Goal: Task Accomplishment & Management: Complete application form

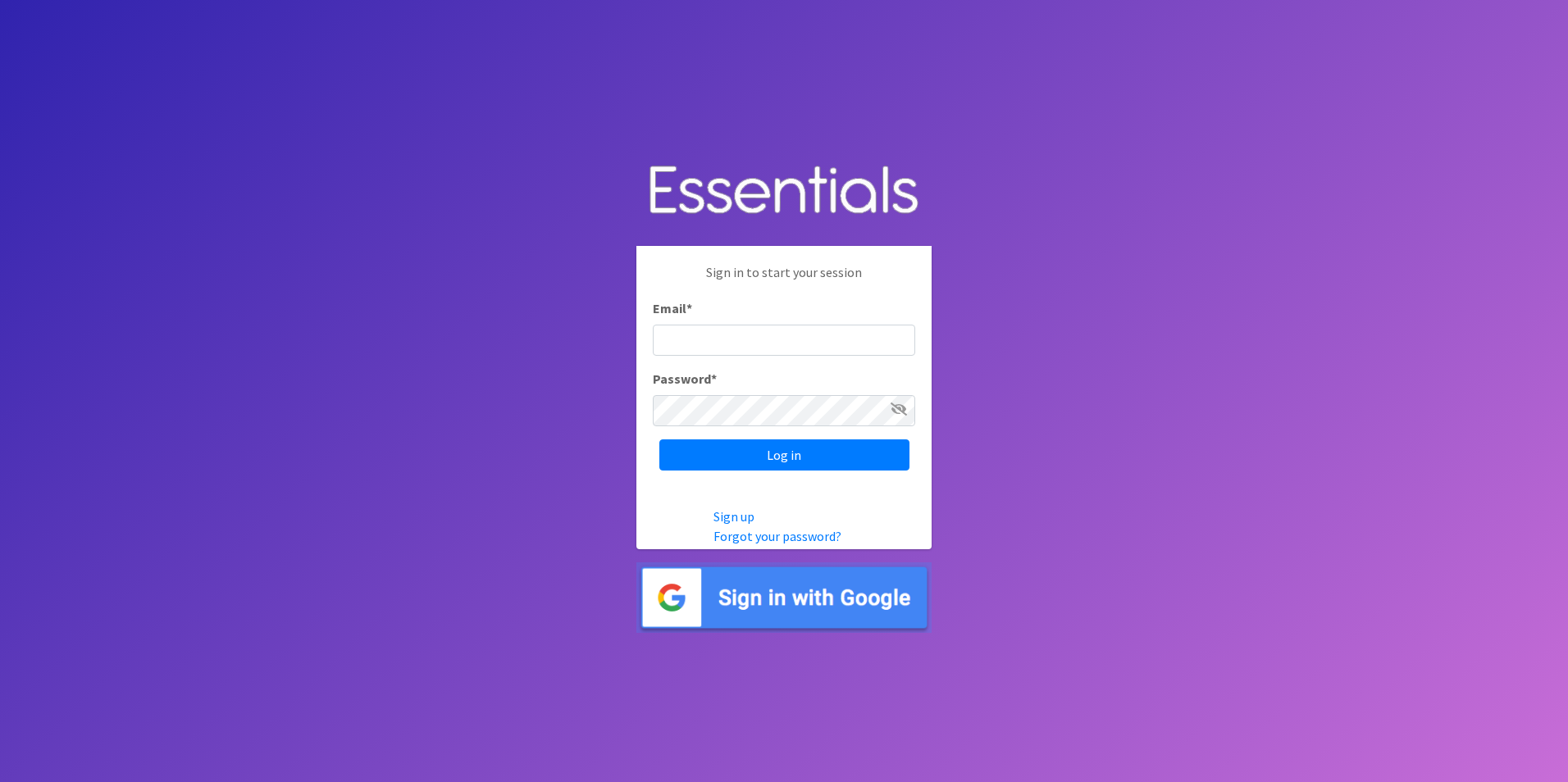
type input "[EMAIL_ADDRESS][DOMAIN_NAME]"
click at [786, 446] on input "Log in" at bounding box center [784, 455] width 250 height 31
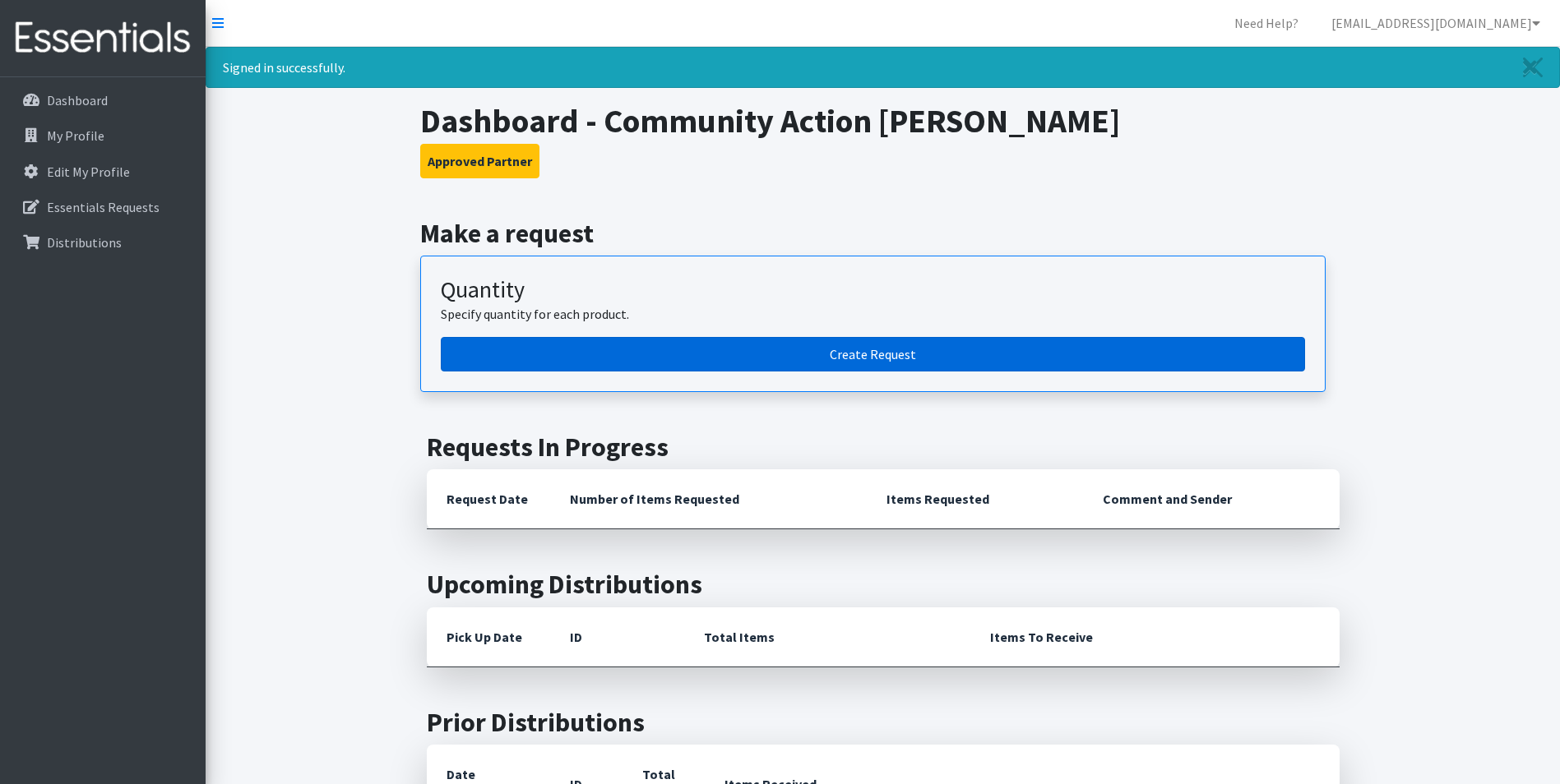
click at [869, 358] on link "Create Request" at bounding box center [873, 354] width 864 height 34
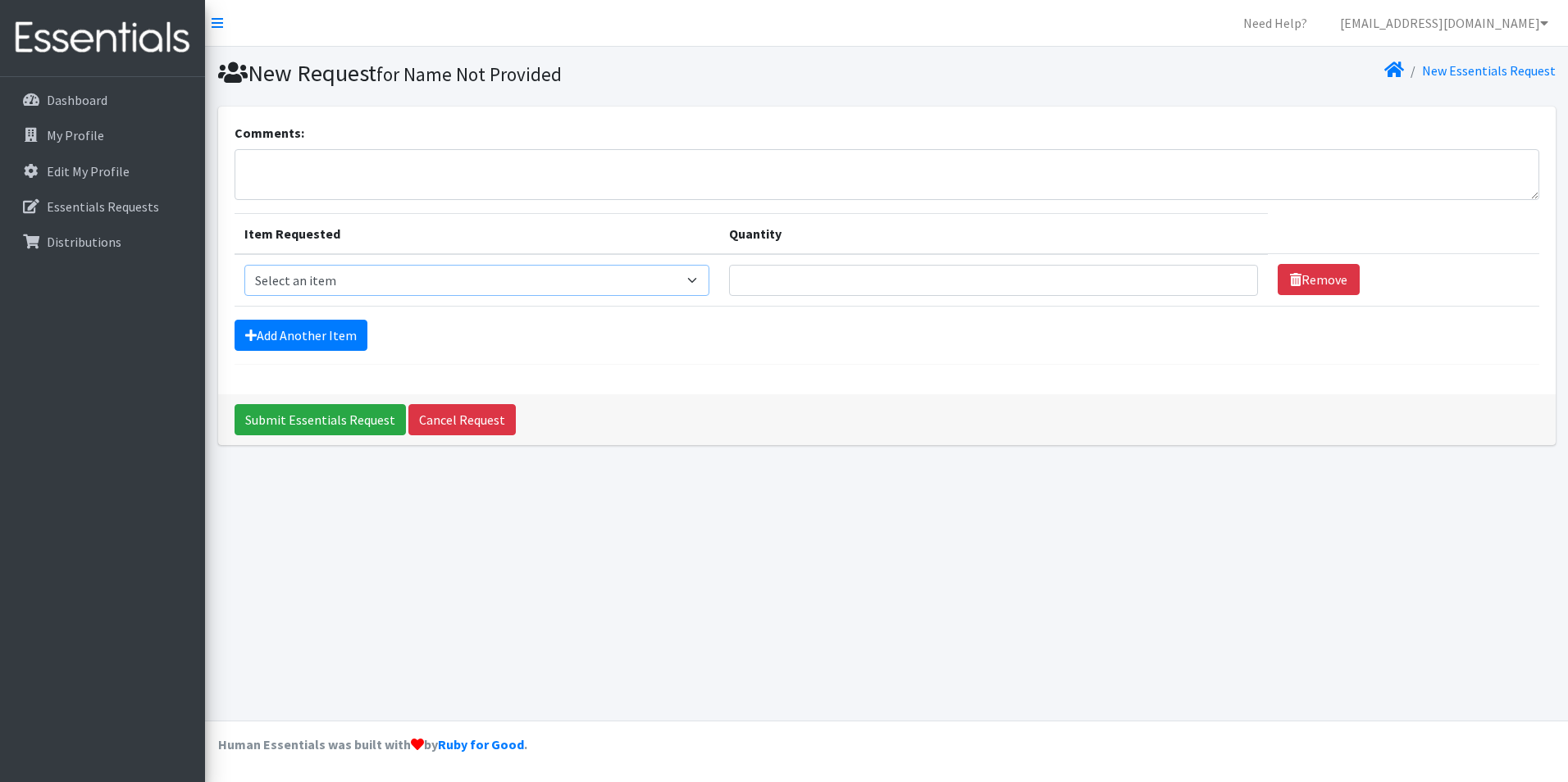
click at [335, 285] on select "Select an item Adult XXX Large Adult Large Adult XX Large Adult Medium Adult Sm…" at bounding box center [477, 280] width 466 height 31
select select "406"
click at [244, 265] on select "Select an item Adult XXX Large Adult Large Adult XX Large Adult Medium Adult Sm…" at bounding box center [477, 280] width 466 height 31
click at [900, 285] on input "Quantity" at bounding box center [993, 280] width 529 height 31
type input "500"
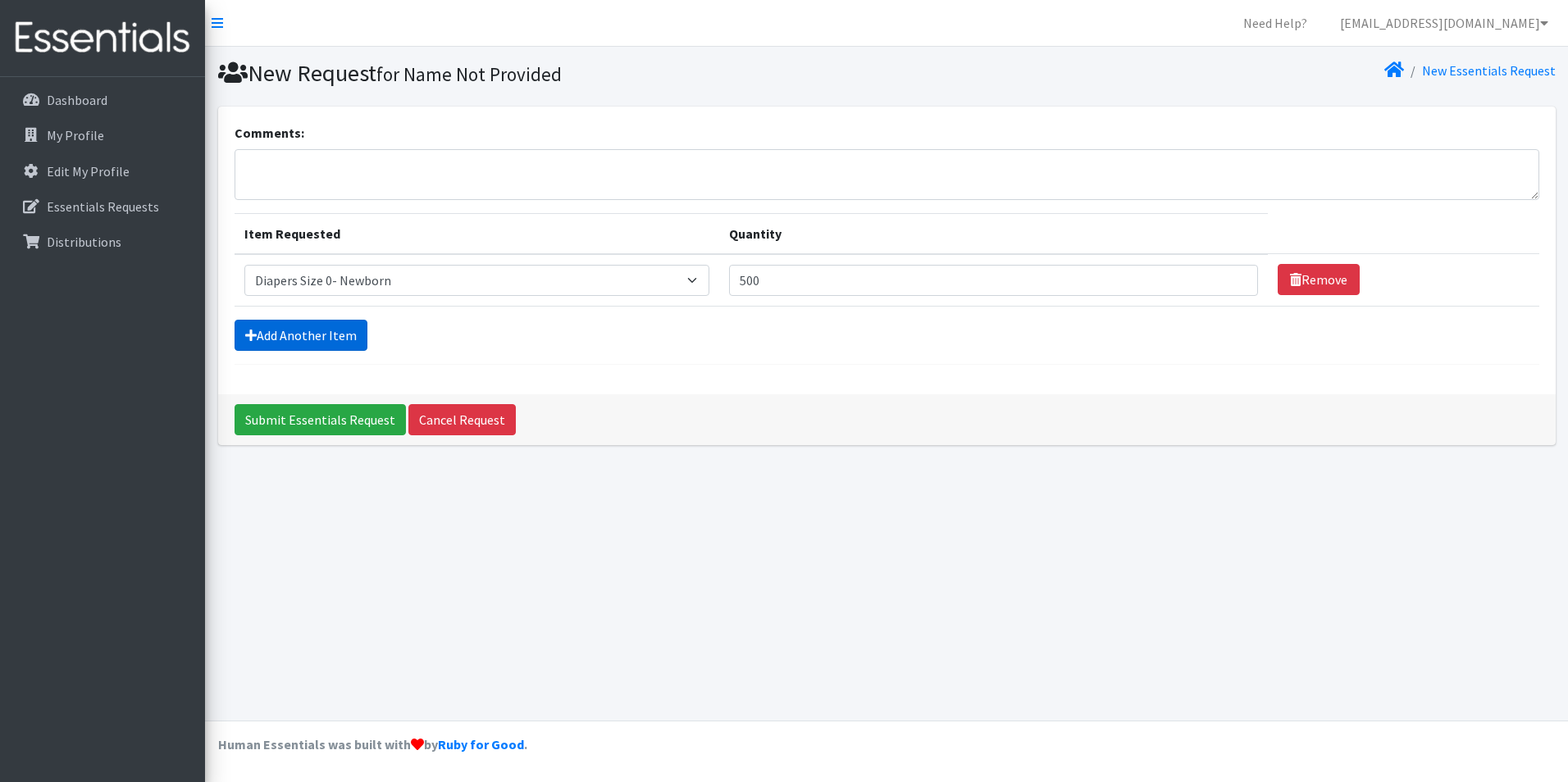
click at [260, 341] on link "Add Another Item" at bounding box center [301, 335] width 133 height 31
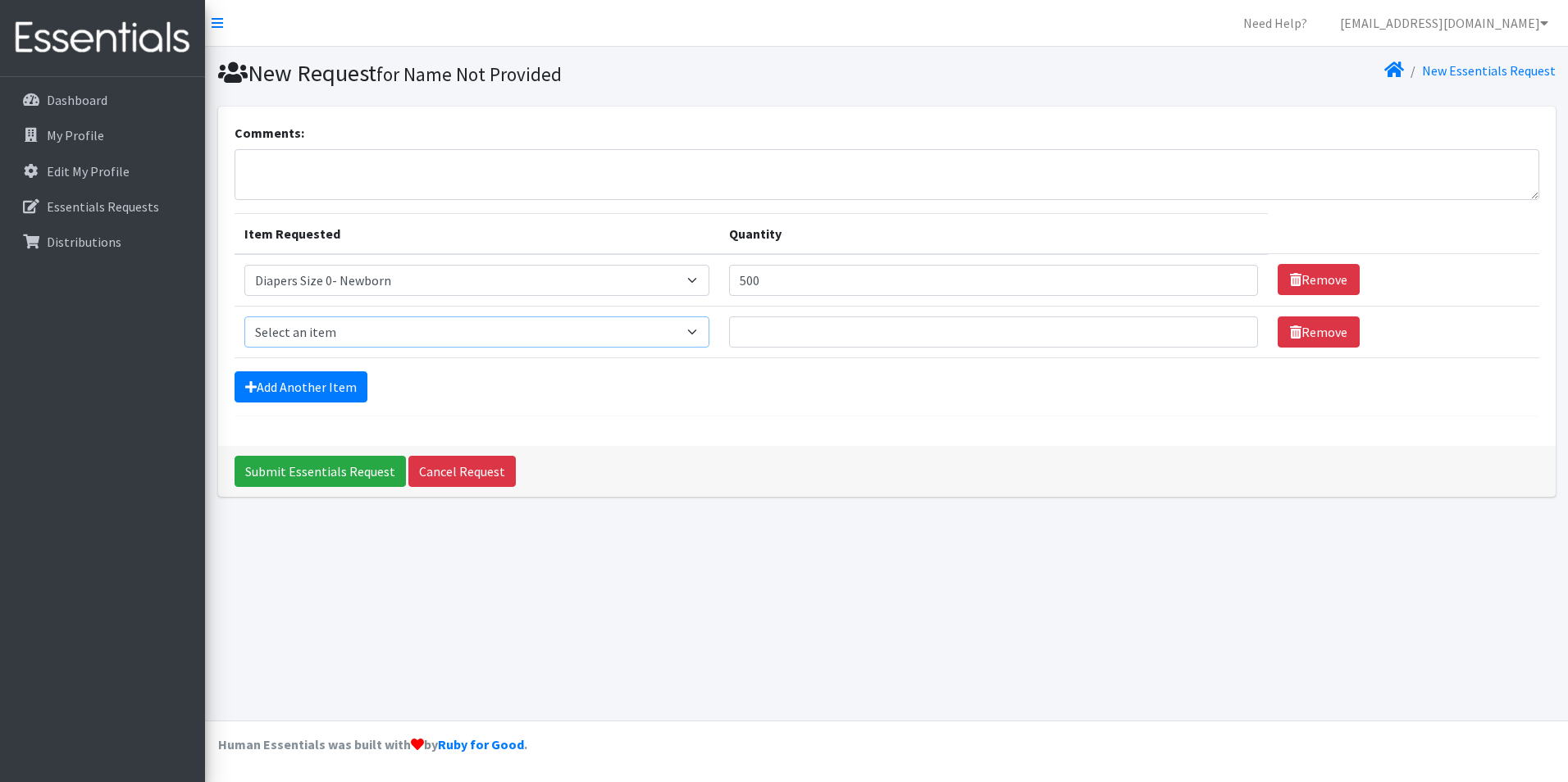
click at [260, 342] on select "Select an item Adult XXX Large Adult Large Adult XX Large Adult Medium Adult Sm…" at bounding box center [477, 331] width 466 height 31
select select "408"
click at [244, 316] on select "Select an item Adult XXX Large Adult Large Adult XX Large Adult Medium Adult Sm…" at bounding box center [477, 331] width 466 height 31
click at [779, 343] on input "Quantity" at bounding box center [993, 331] width 529 height 31
type input "500"
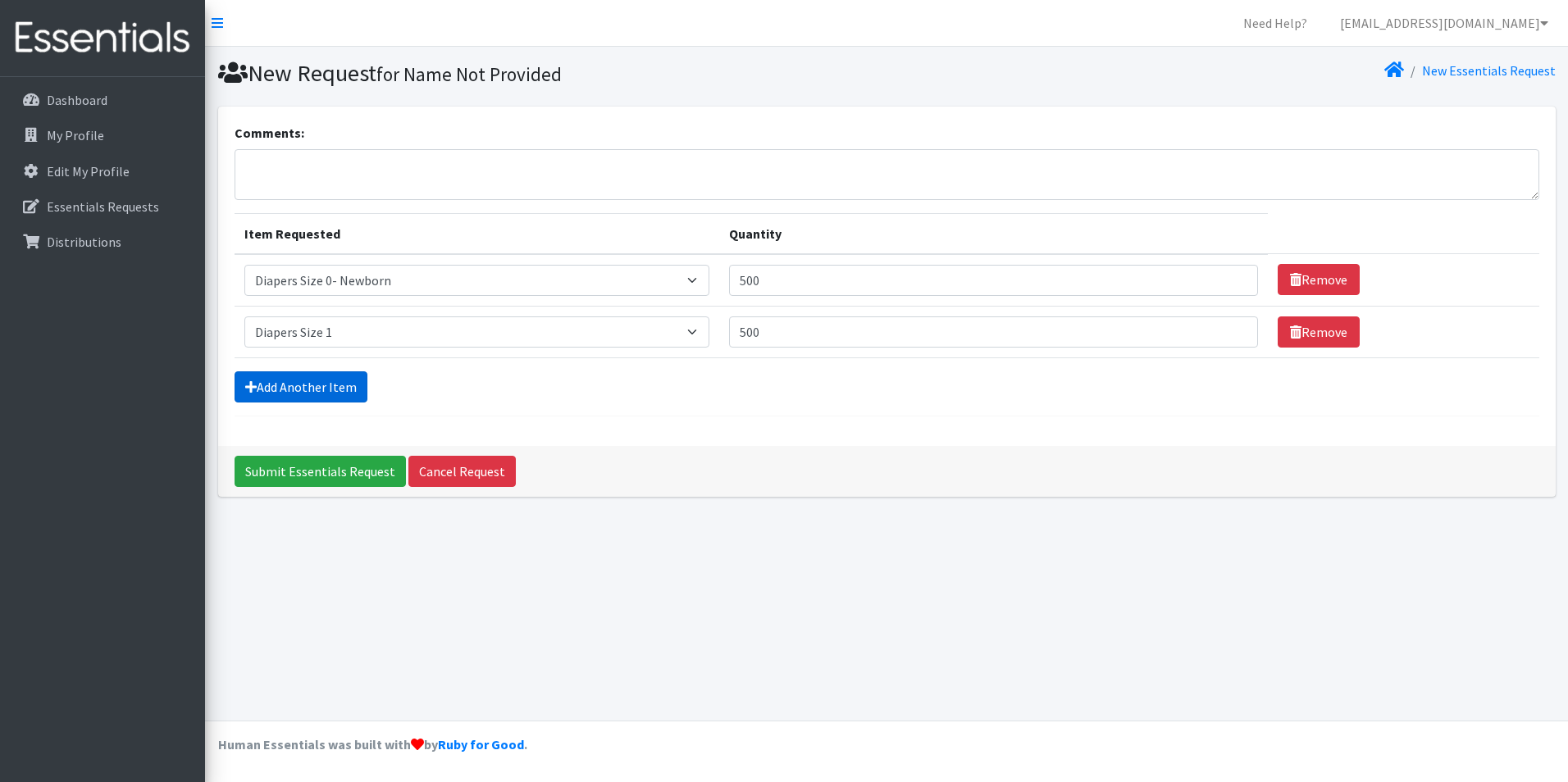
click at [357, 387] on link "Add Another Item" at bounding box center [301, 387] width 133 height 31
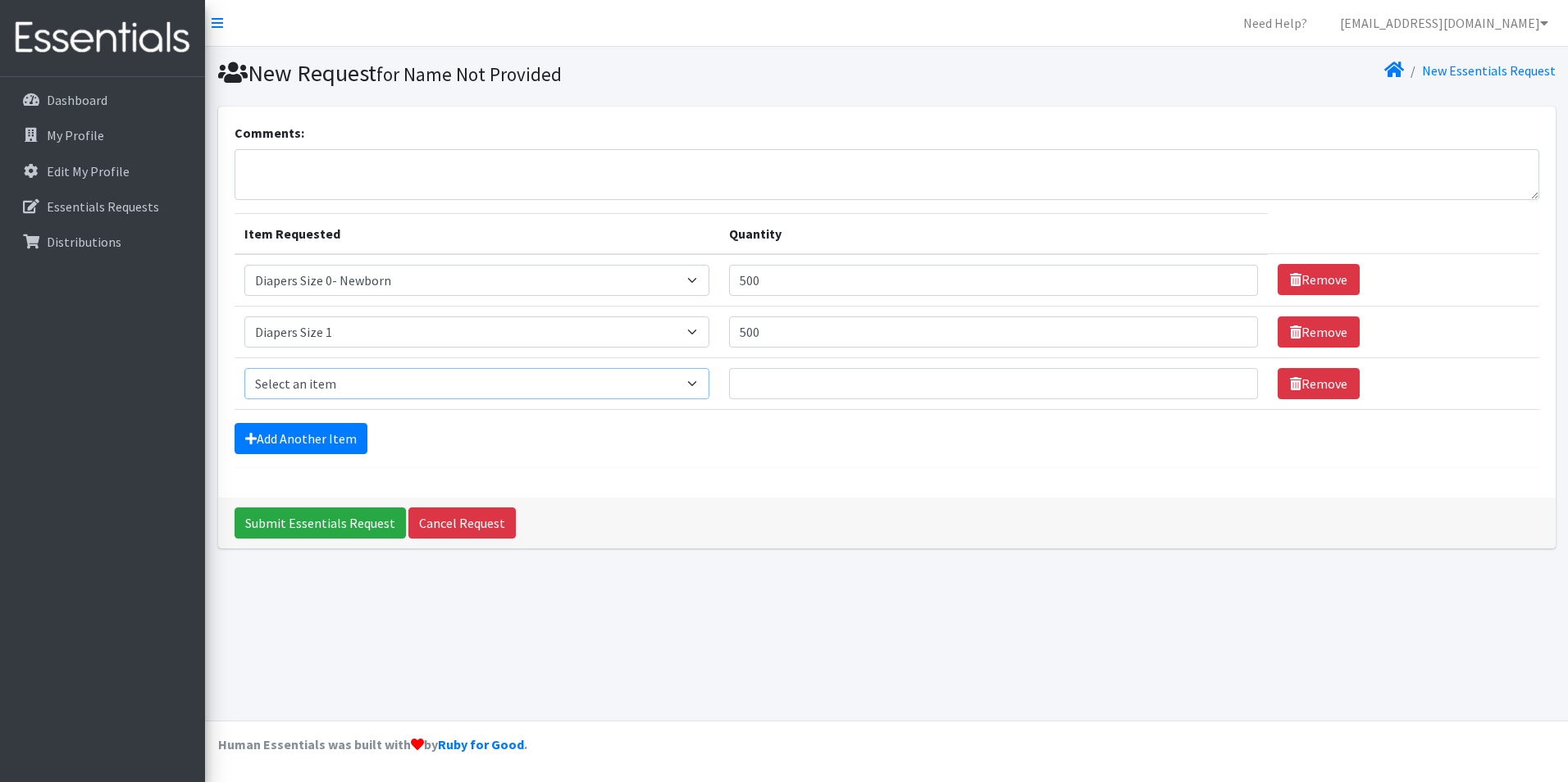
click at [354, 389] on select "Select an item Adult XXX Large Adult Large Adult XX Large Adult Medium Adult Sm…" at bounding box center [477, 383] width 466 height 31
select select "414"
click at [244, 368] on select "Select an item Adult XXX Large Adult Large Adult XX Large Adult Medium Adult Sm…" at bounding box center [477, 383] width 466 height 31
click at [808, 385] on input "Quantity" at bounding box center [993, 383] width 529 height 31
type input "500"
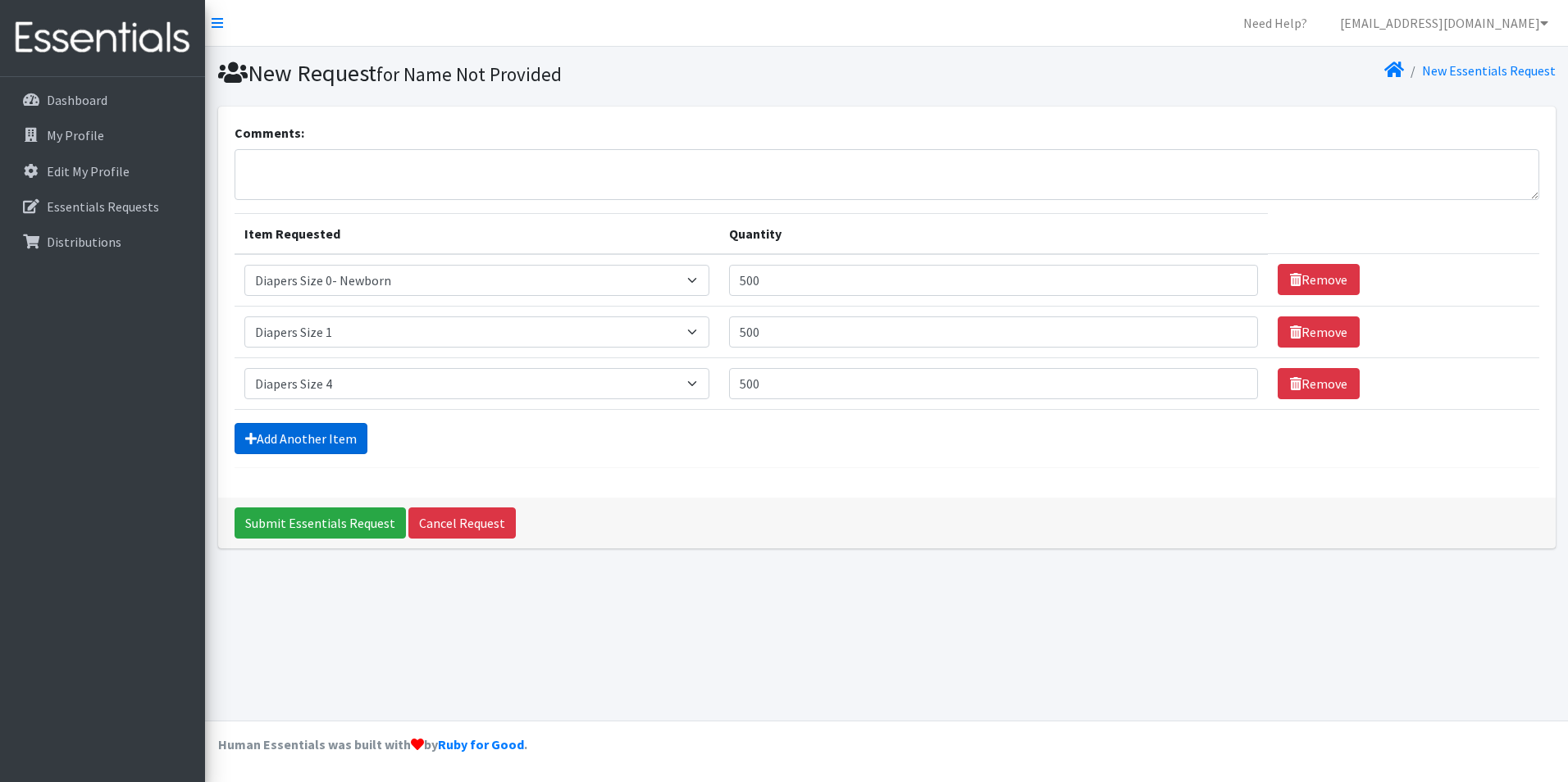
click at [294, 439] on link "Add Another Item" at bounding box center [301, 438] width 133 height 31
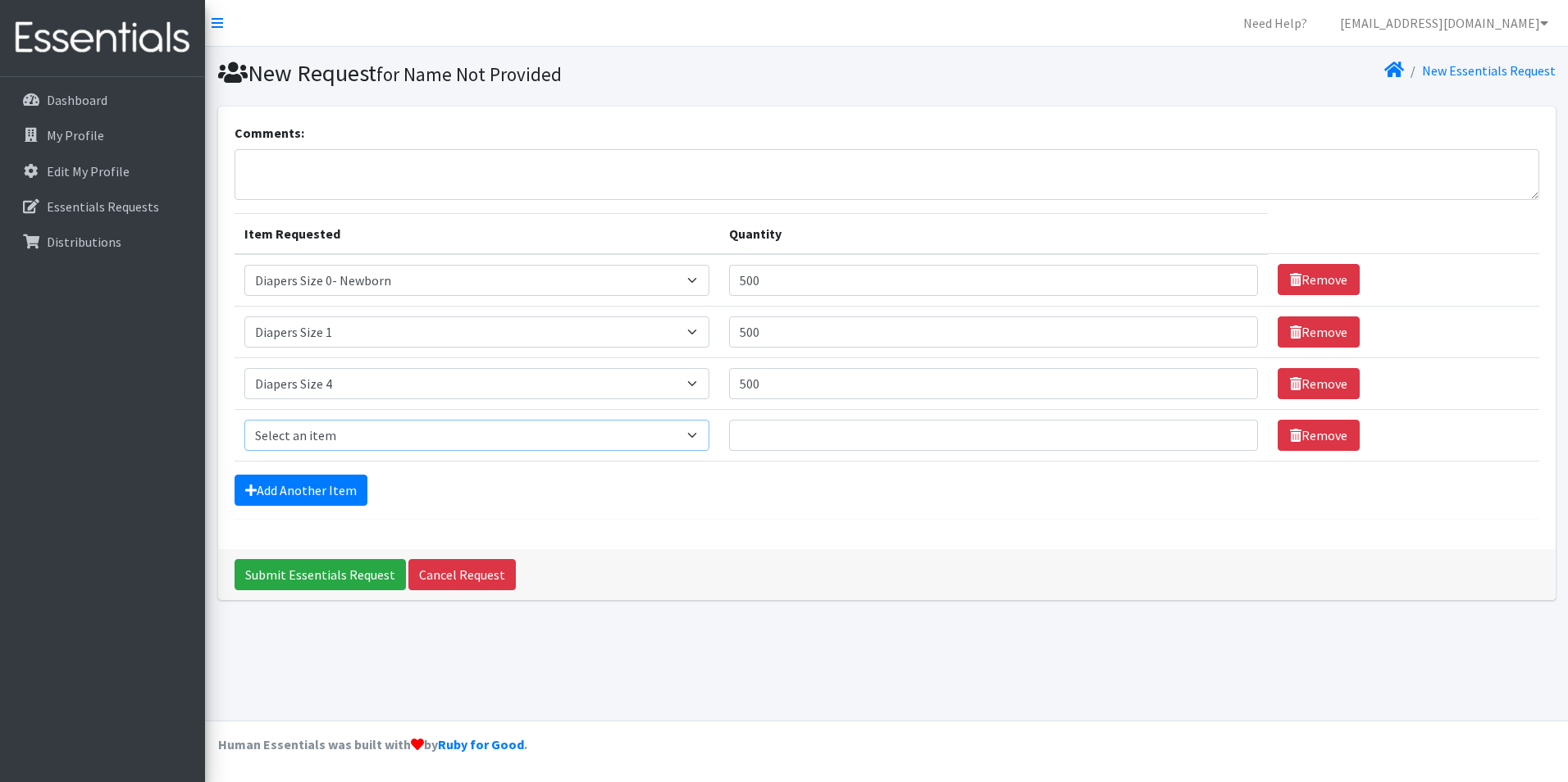
click at [361, 430] on select "Select an item Adult XXX Large Adult Large Adult XX Large Adult Medium Adult Sm…" at bounding box center [477, 435] width 466 height 31
select select "415"
click at [244, 420] on select "Select an item Adult XXX Large Adult Large Adult XX Large Adult Medium Adult Sm…" at bounding box center [477, 435] width 466 height 31
click at [779, 443] on input "Quantity" at bounding box center [993, 435] width 529 height 31
type input "500"
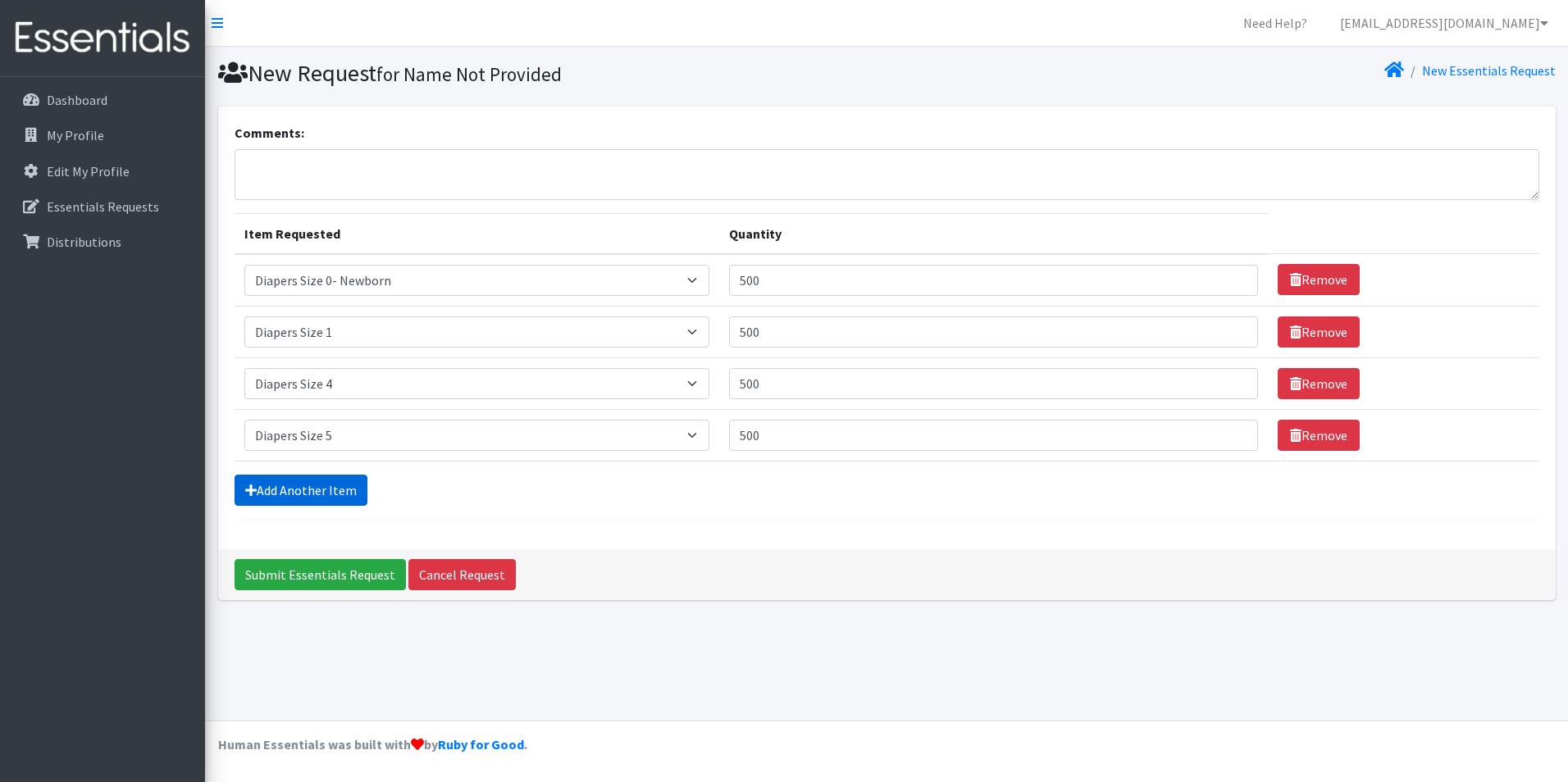
click at [305, 491] on link "Add Another Item" at bounding box center [301, 490] width 133 height 31
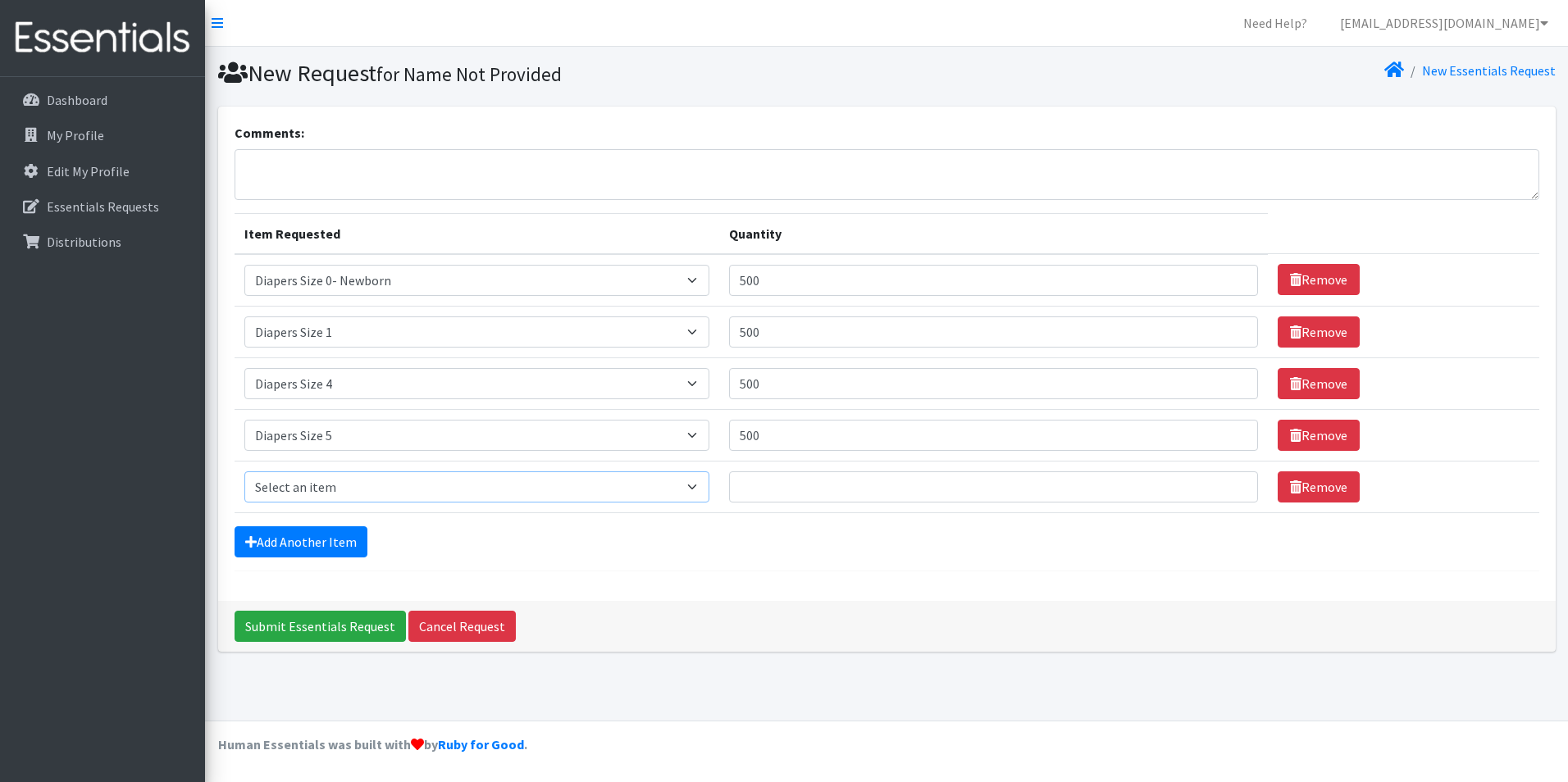
click at [331, 482] on select "Select an item Adult XXX Large Adult Large Adult XX Large Adult Medium Adult Sm…" at bounding box center [477, 487] width 466 height 31
select select "417"
click at [244, 472] on select "Select an item Adult XXX Large Adult Large Adult XX Large Adult Medium Adult Sm…" at bounding box center [477, 487] width 466 height 31
click at [794, 480] on input "Quantity" at bounding box center [993, 487] width 529 height 31
type input "300"
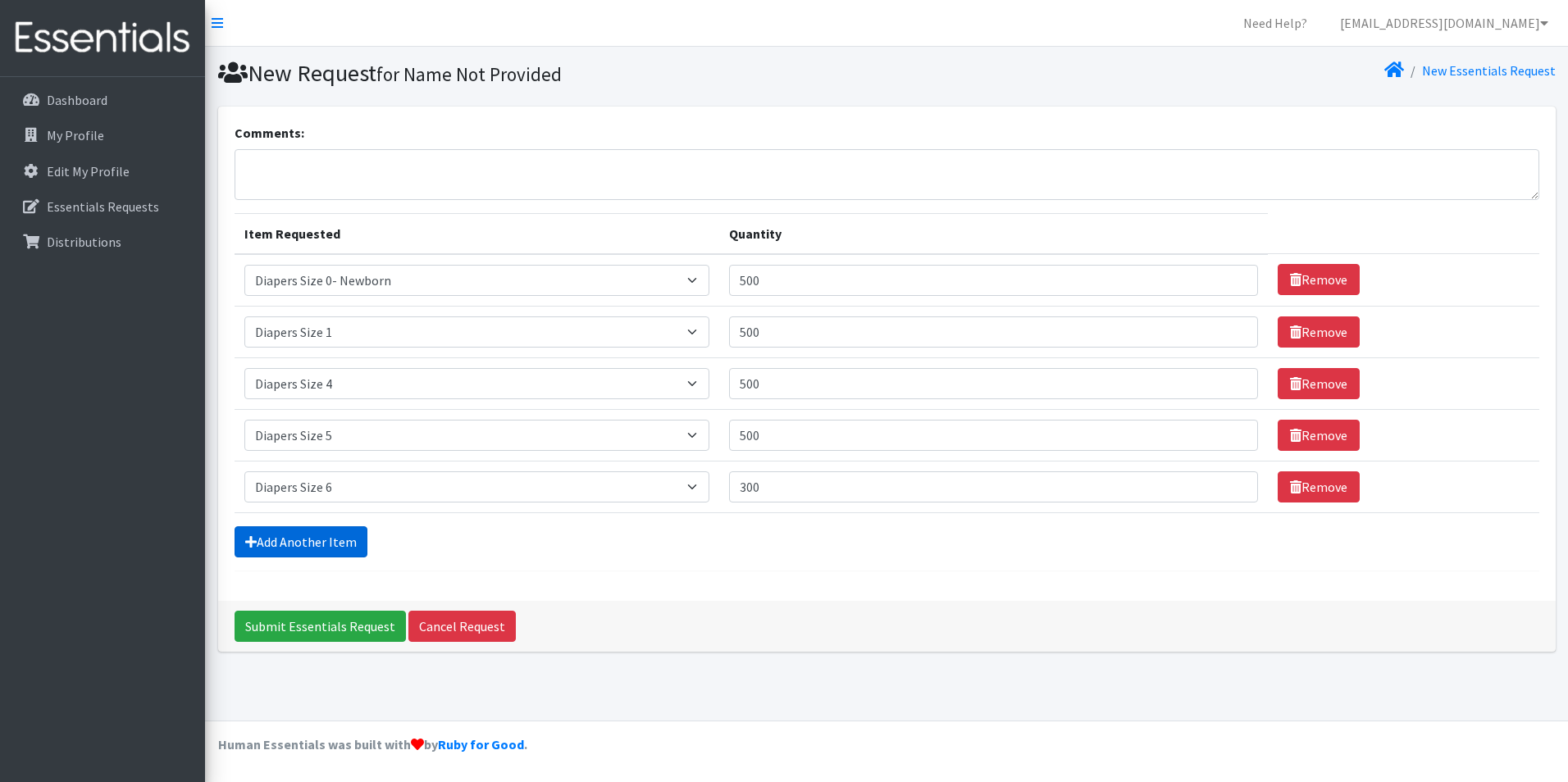
click at [237, 543] on link "Add Another Item" at bounding box center [301, 541] width 133 height 31
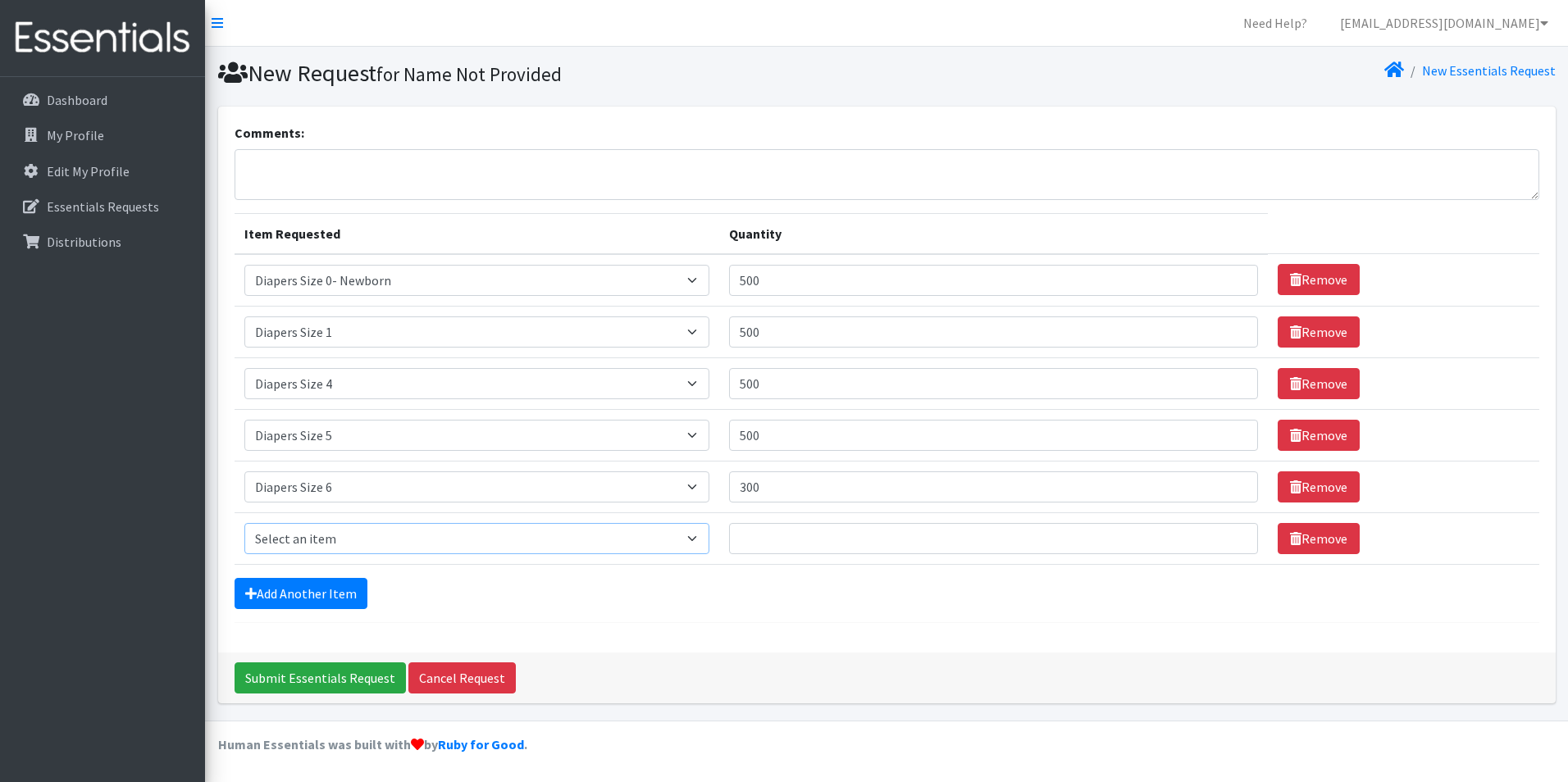
click at [402, 528] on select "Select an item Adult XXX Large Adult Large Adult XX Large Adult Medium Adult Sm…" at bounding box center [477, 539] width 466 height 31
select select "4739"
click at [244, 524] on select "Select an item Adult XXX Large Adult Large Adult XX Large Adult Medium Adult Sm…" at bounding box center [477, 539] width 466 height 31
click at [816, 530] on input "Quantity" at bounding box center [993, 539] width 529 height 31
type input "300"
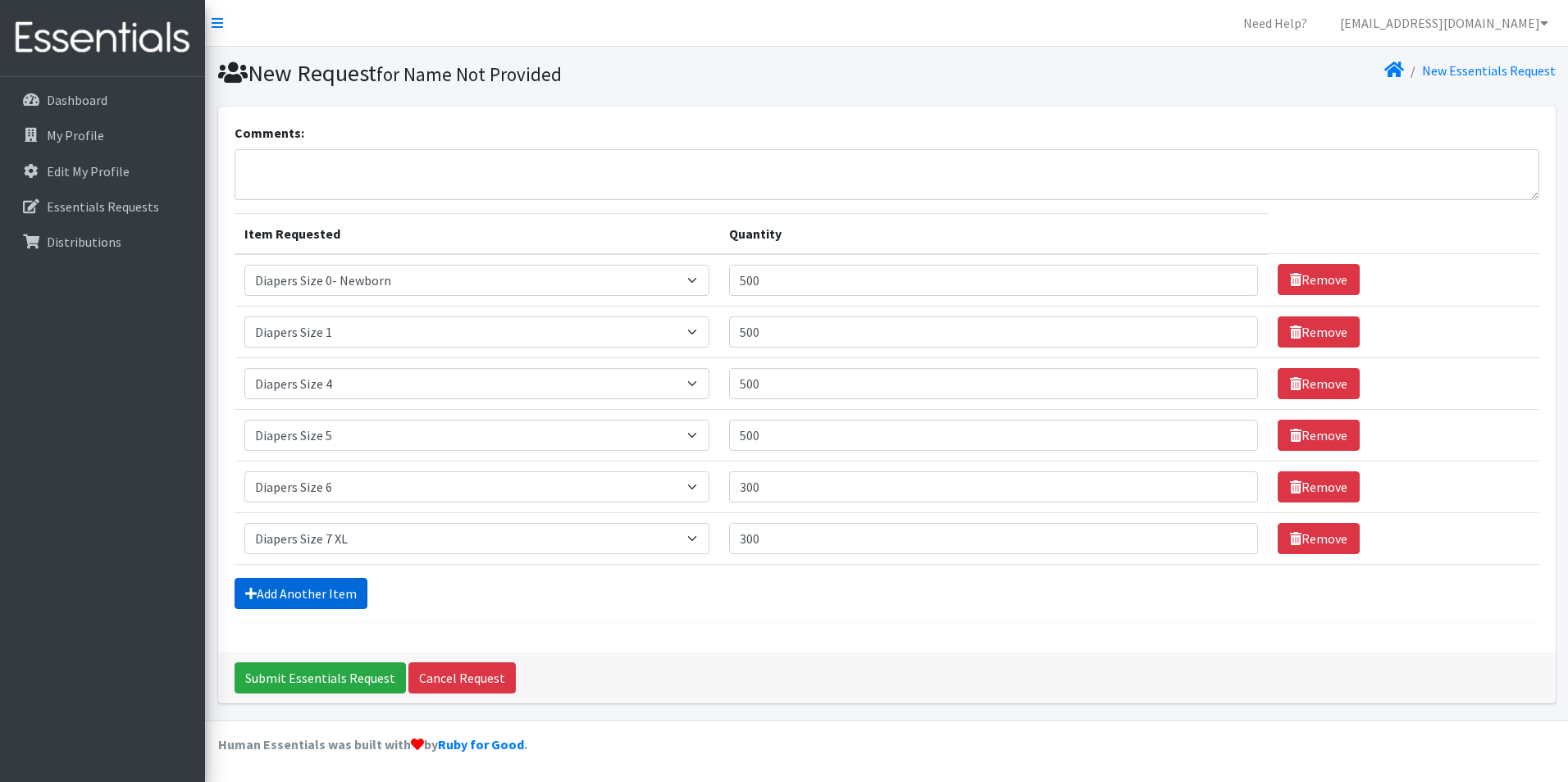
click at [310, 602] on link "Add Another Item" at bounding box center [301, 593] width 133 height 31
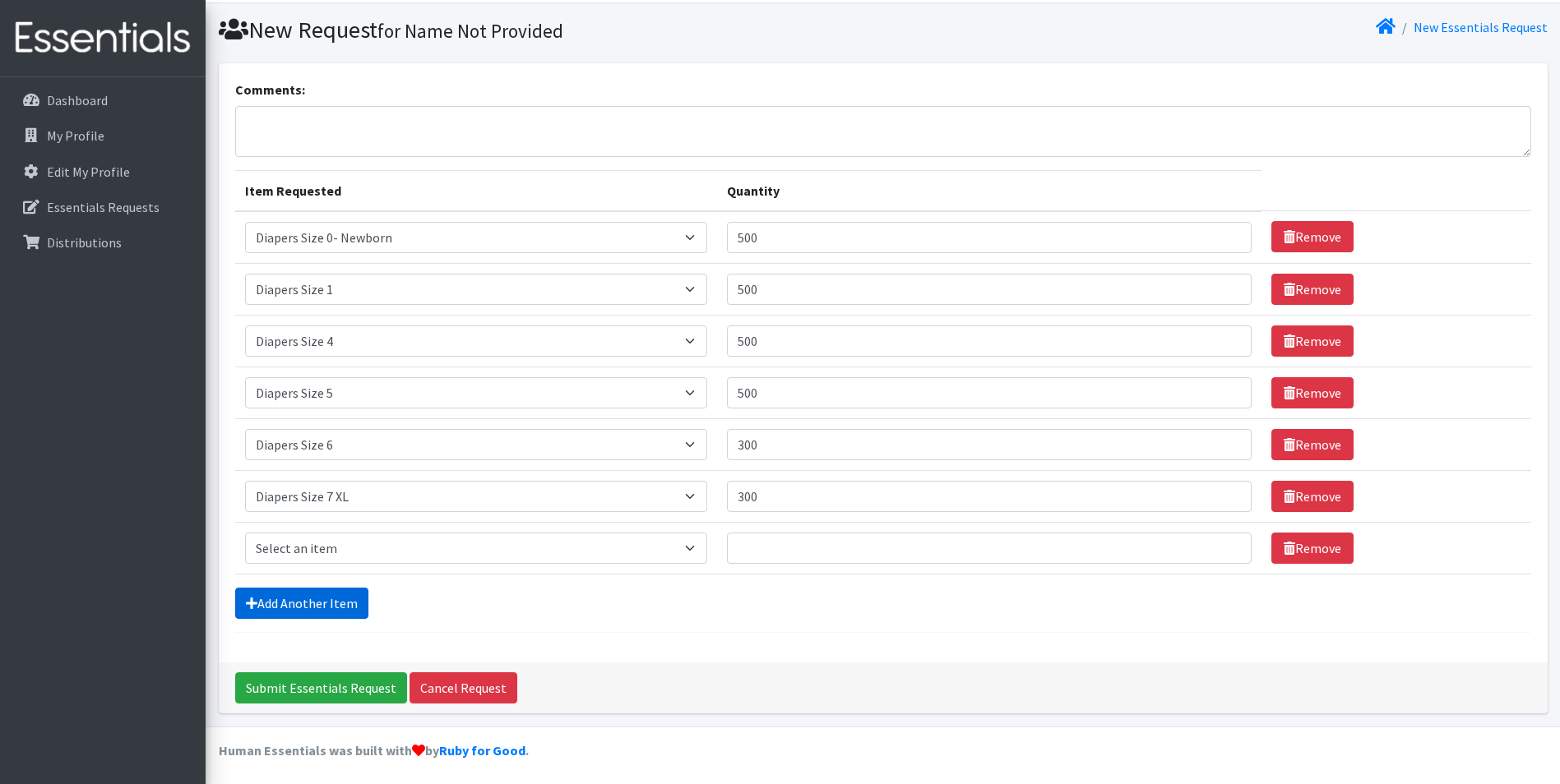
scroll to position [48, 0]
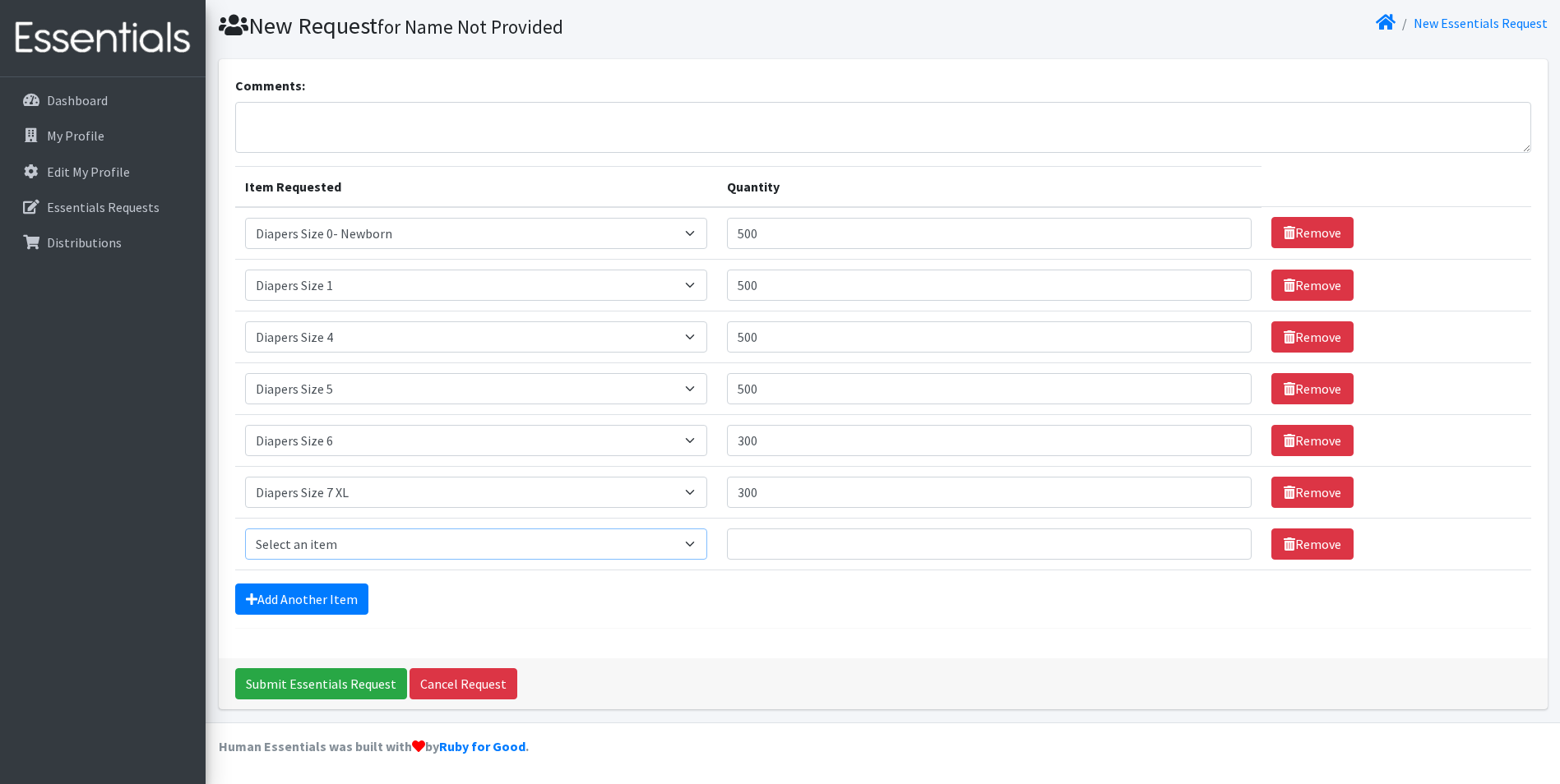
click at [337, 551] on select "Select an item Adult XXX Large Adult Large Adult XX Large Adult Medium Adult Sm…" at bounding box center [475, 543] width 462 height 31
select select "2925"
click at [245, 528] on select "Select an item Adult XXX Large Adult Large Adult XX Large Adult Medium Adult Sm…" at bounding box center [475, 543] width 462 height 31
click at [788, 535] on input "Quantity" at bounding box center [990, 543] width 526 height 31
type input "300"
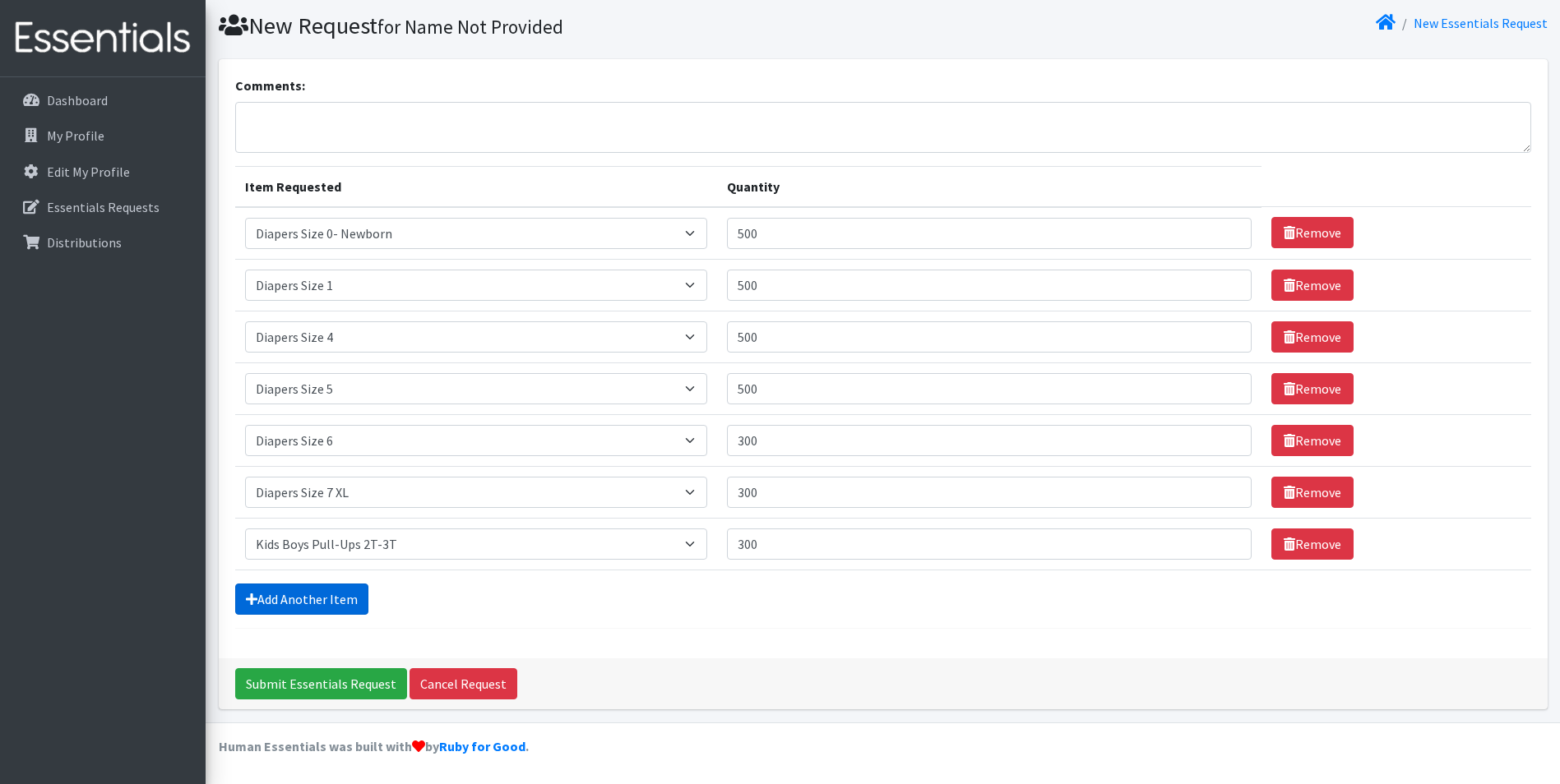
click at [274, 591] on link "Add Another Item" at bounding box center [302, 599] width 133 height 31
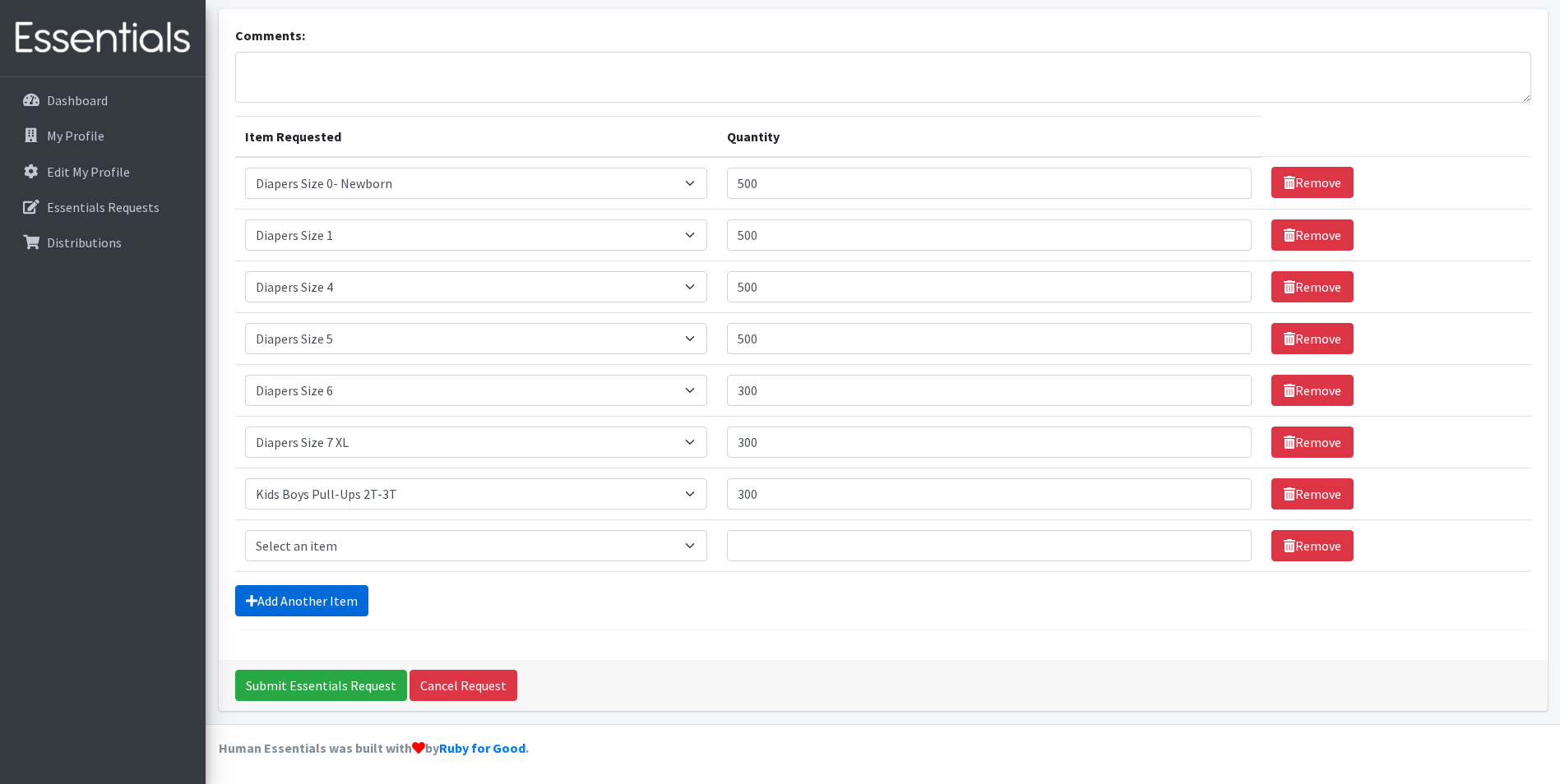
scroll to position [99, 0]
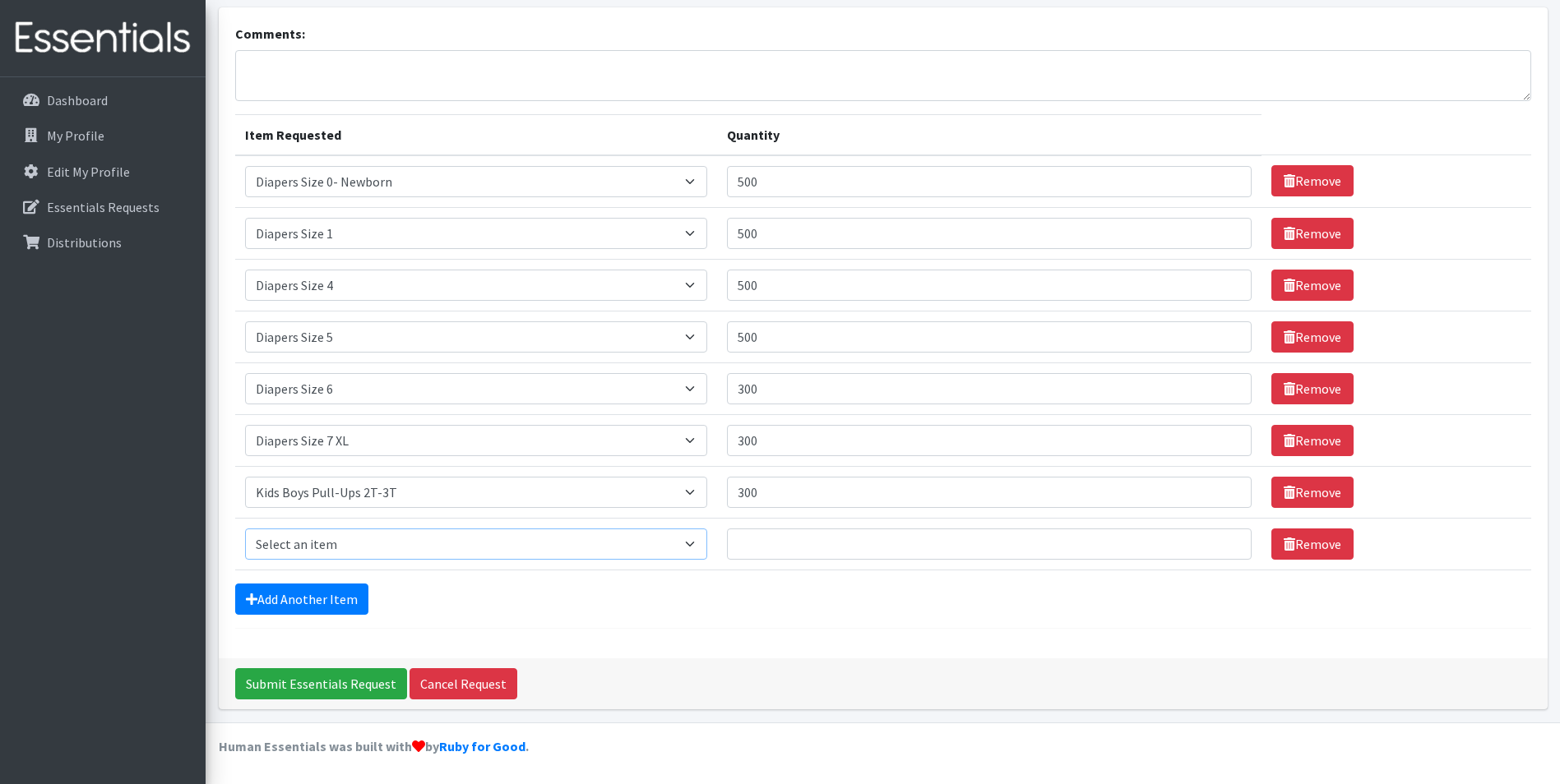
click at [321, 535] on select "Select an item Adult XXX Large Adult Large Adult XX Large Adult Medium Adult Sm…" at bounding box center [475, 543] width 462 height 31
click at [245, 528] on select "Select an item Adult XXX Large Adult Large Adult XX Large Adult Medium Adult Sm…" at bounding box center [475, 543] width 462 height 31
click at [558, 557] on select "Select an item Adult XXX Large Adult Large Adult XX Large Adult Medium Adult Sm…" at bounding box center [475, 543] width 462 height 31
select select "2929"
click at [245, 528] on select "Select an item Adult XXX Large Adult Large Adult XX Large Adult Medium Adult Sm…" at bounding box center [475, 543] width 462 height 31
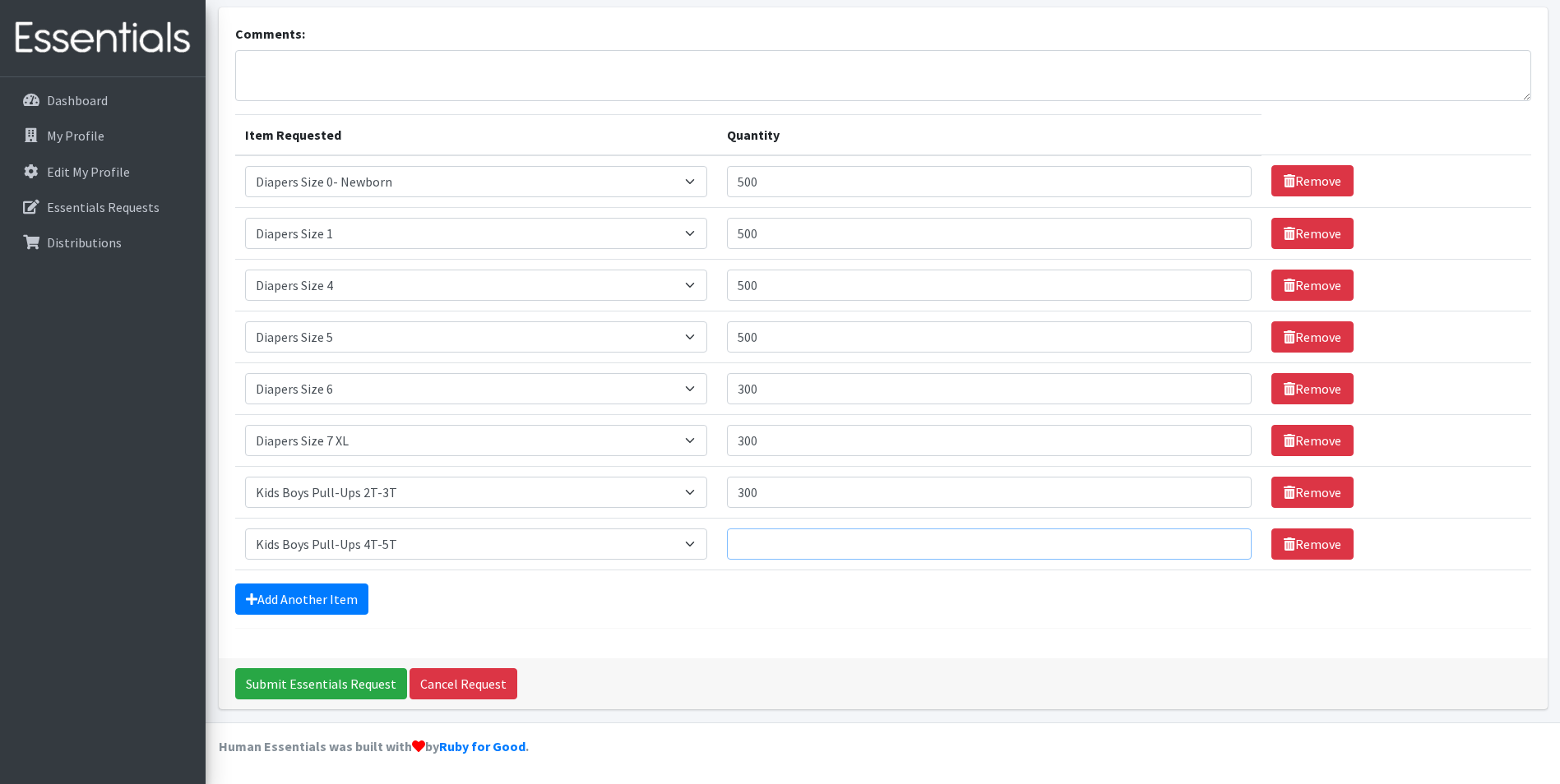
click at [815, 535] on input "Quantity" at bounding box center [990, 543] width 526 height 31
type input "300"
click at [282, 615] on form "Comments: Item Requested Quantity Item Requested Select an item Adult XXX Large…" at bounding box center [883, 326] width 1296 height 605
click at [284, 606] on link "Add Another Item" at bounding box center [302, 599] width 133 height 31
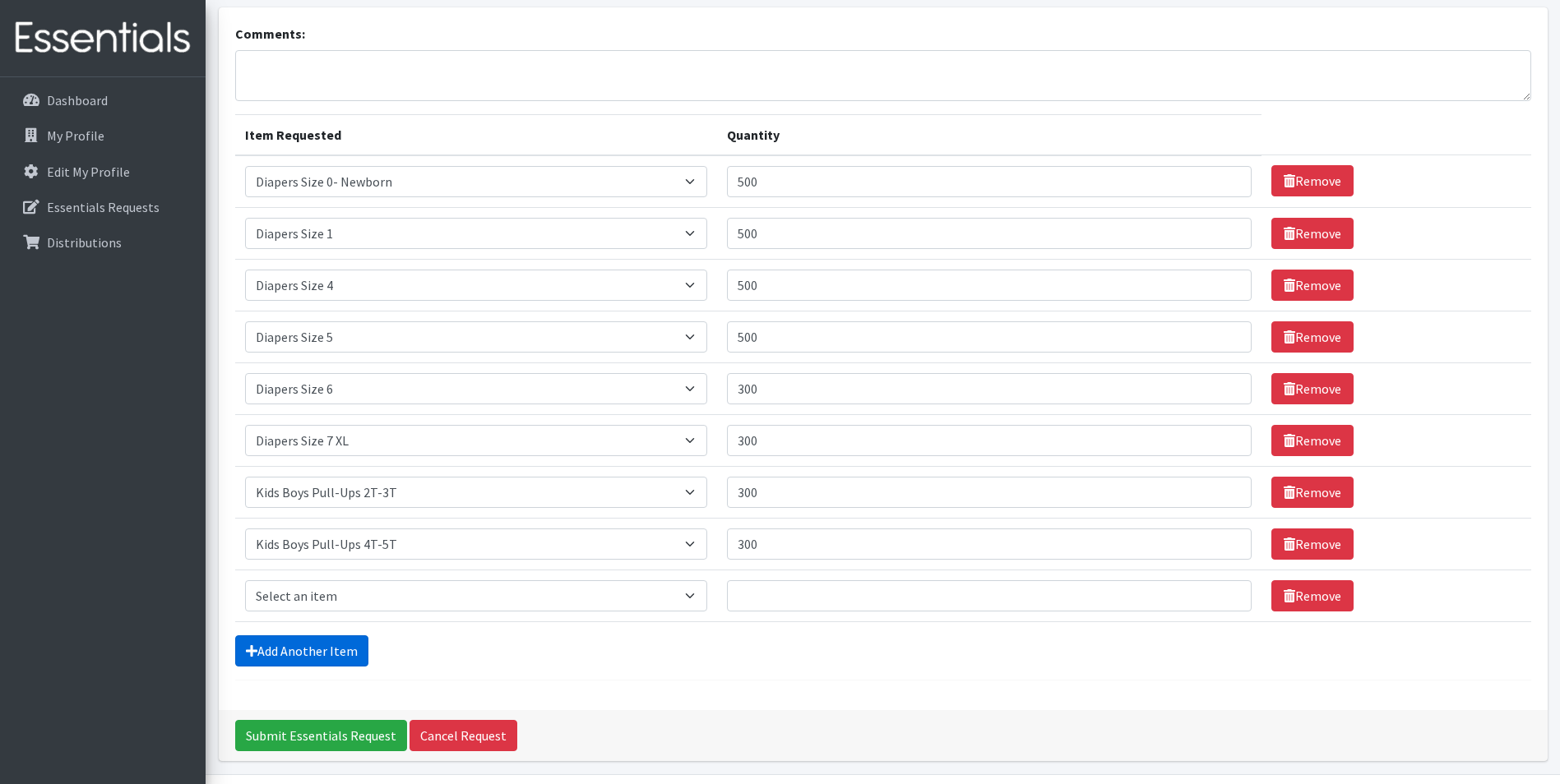
scroll to position [151, 0]
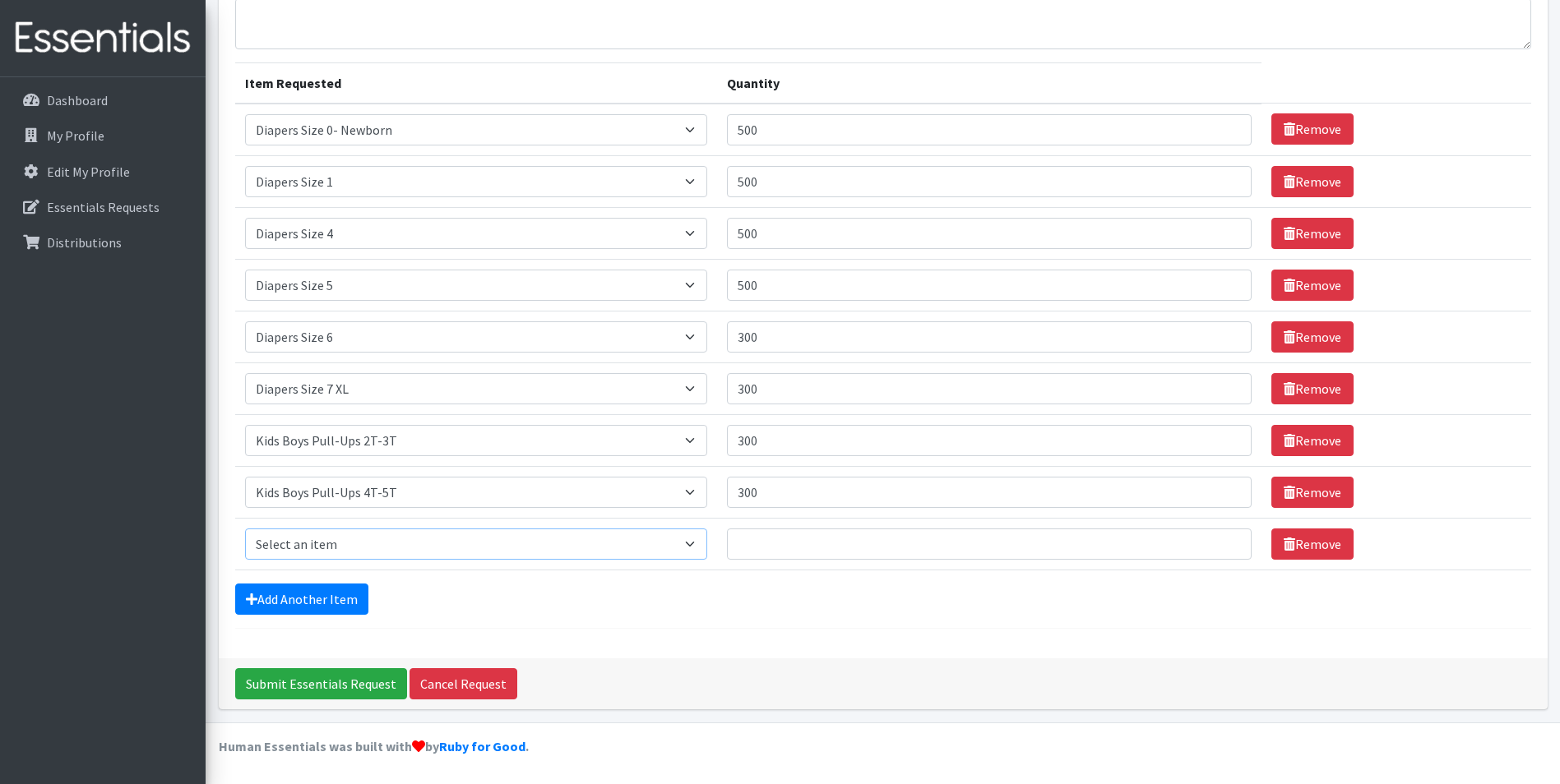
drag, startPoint x: 315, startPoint y: 556, endPoint x: 345, endPoint y: 527, distance: 41.7
click at [315, 556] on select "Select an item Adult XXX Large Adult Large Adult XX Large Adult Medium Adult Sm…" at bounding box center [475, 543] width 462 height 31
select select "2924"
click at [245, 528] on select "Select an item Adult XXX Large Adult Large Adult XX Large Adult Medium Adult Sm…" at bounding box center [475, 543] width 462 height 31
click at [833, 528] on input "Quantity" at bounding box center [990, 543] width 526 height 31
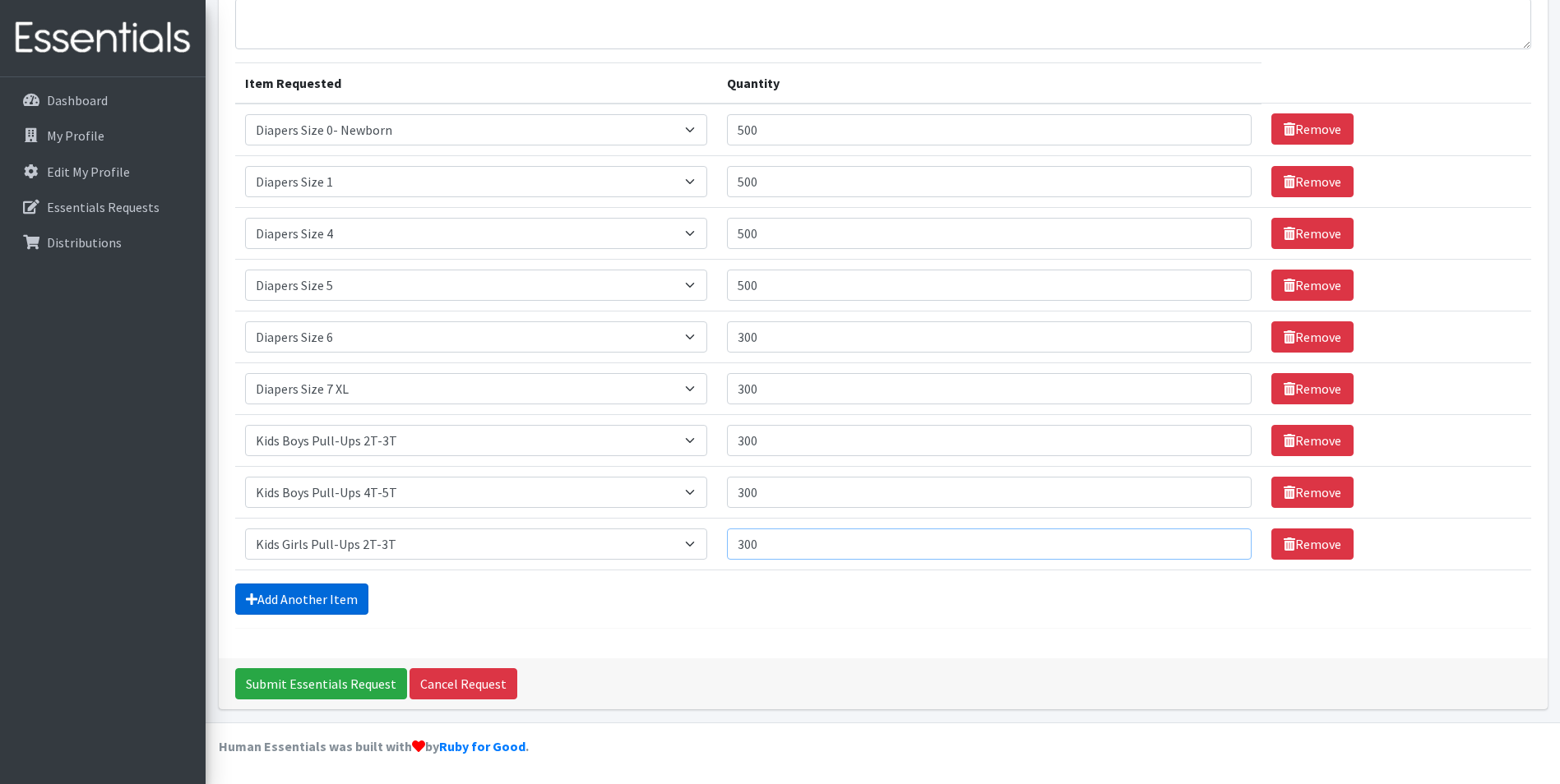
type input "300"
click at [316, 596] on link "Add Another Item" at bounding box center [302, 599] width 133 height 31
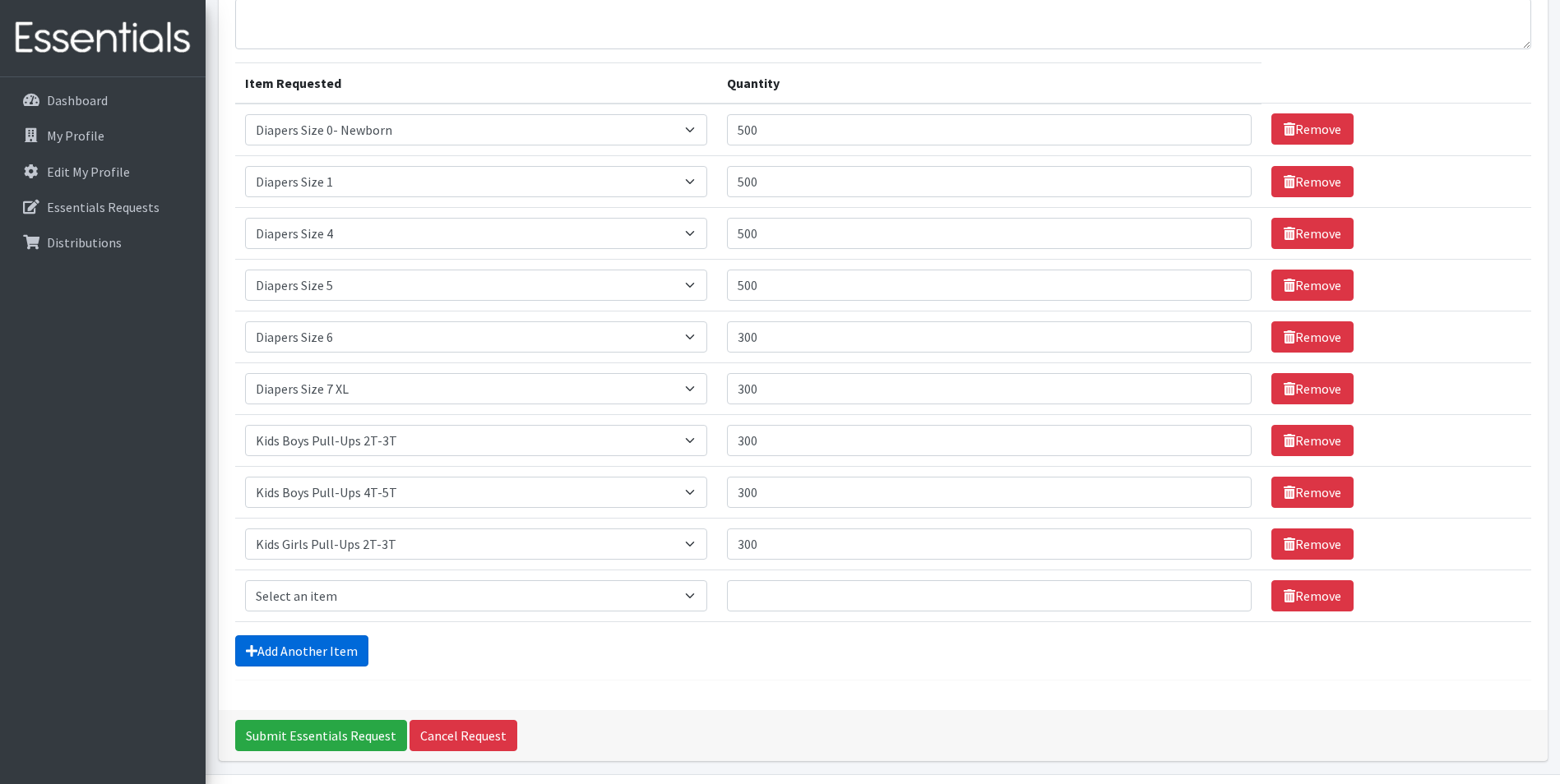
scroll to position [203, 0]
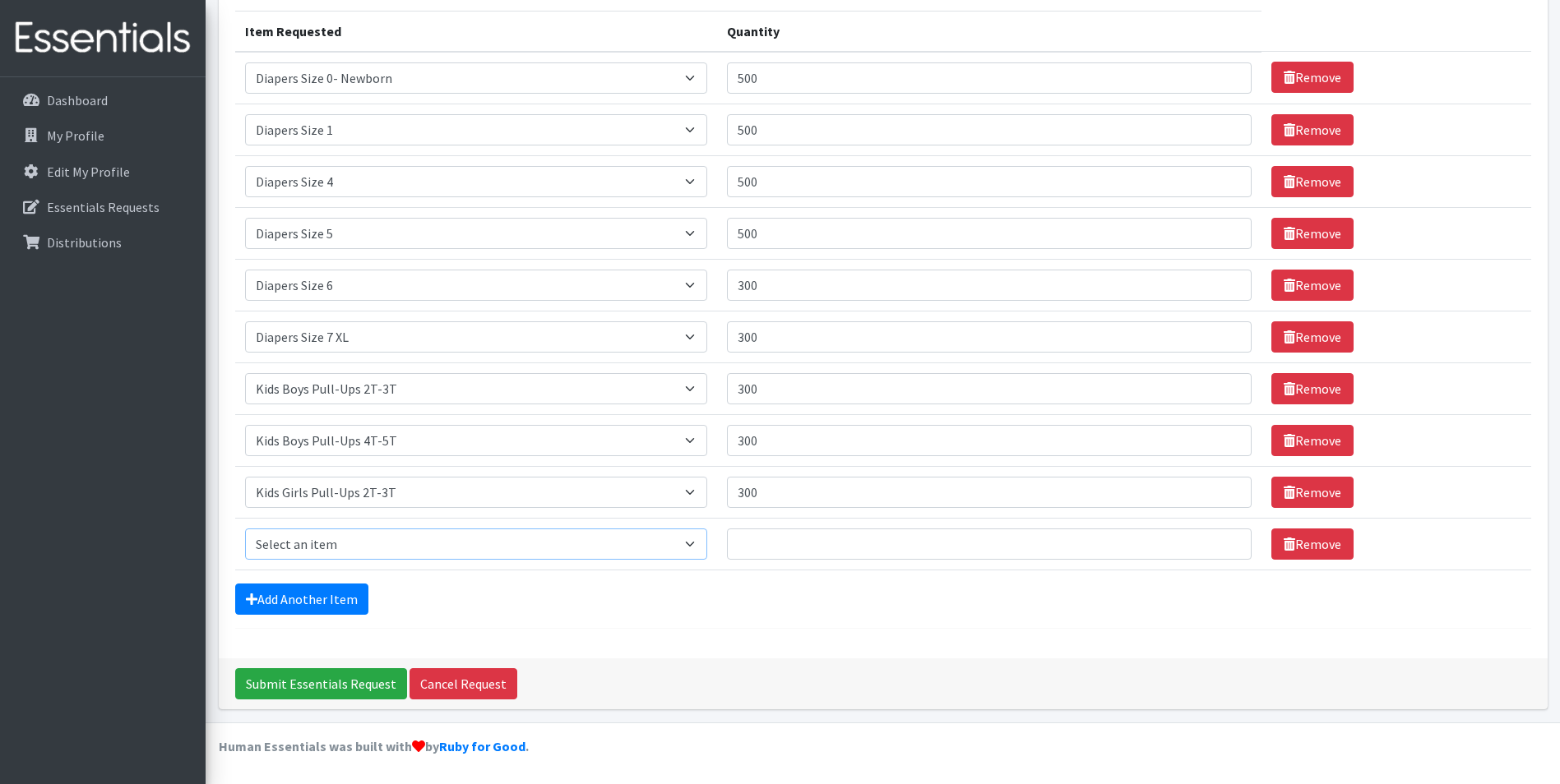
click at [355, 541] on select "Select an item Adult XXX Large Adult Large Adult XX Large Adult Medium Adult Sm…" at bounding box center [475, 543] width 462 height 31
select select "2926"
click at [245, 528] on select "Select an item Adult XXX Large Adult Large Adult XX Large Adult Medium Adult Sm…" at bounding box center [475, 543] width 462 height 31
click at [772, 534] on input "Quantity" at bounding box center [990, 543] width 526 height 31
type input "300"
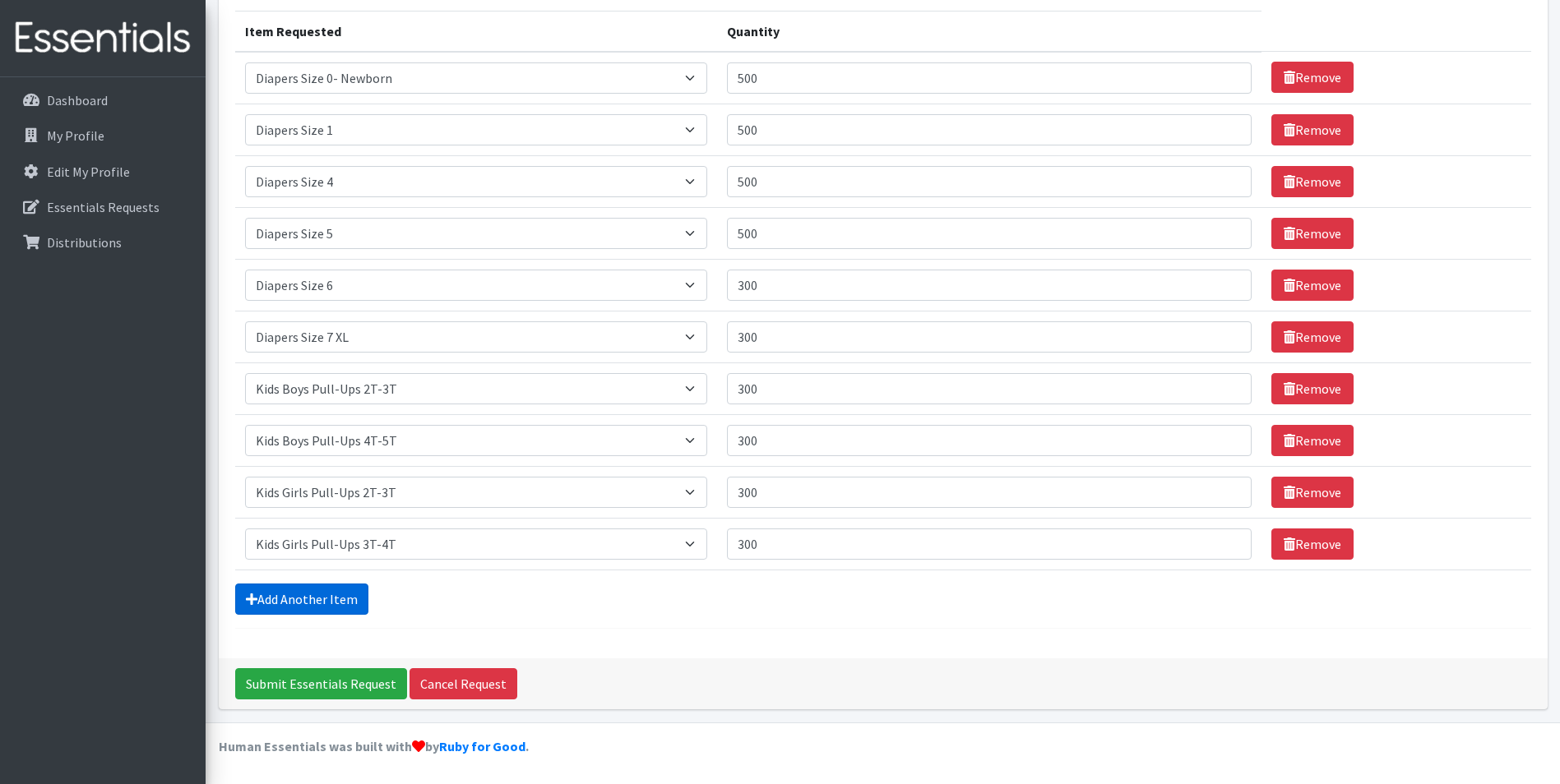
click at [352, 599] on link "Add Another Item" at bounding box center [302, 599] width 133 height 31
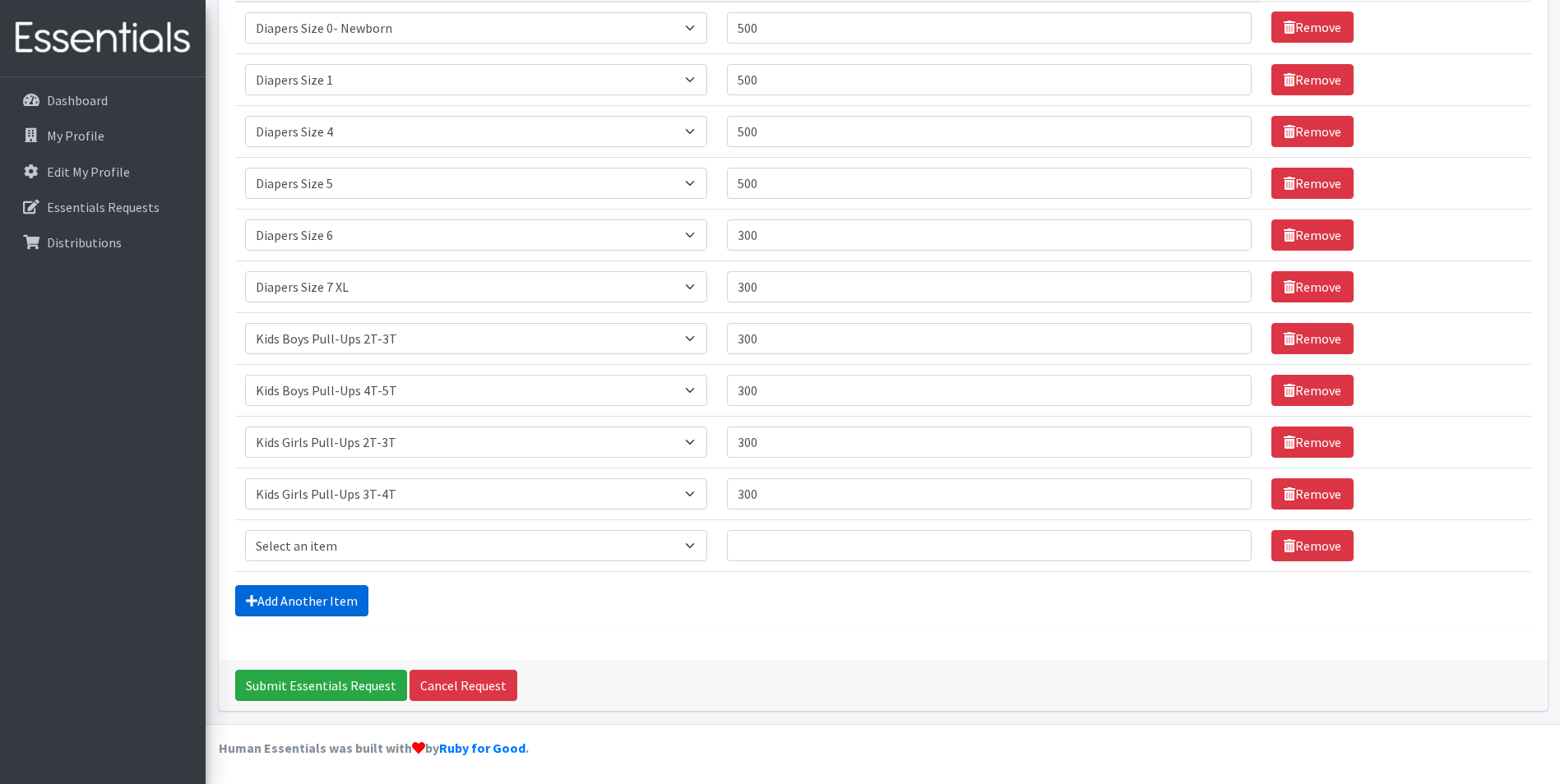
scroll to position [255, 0]
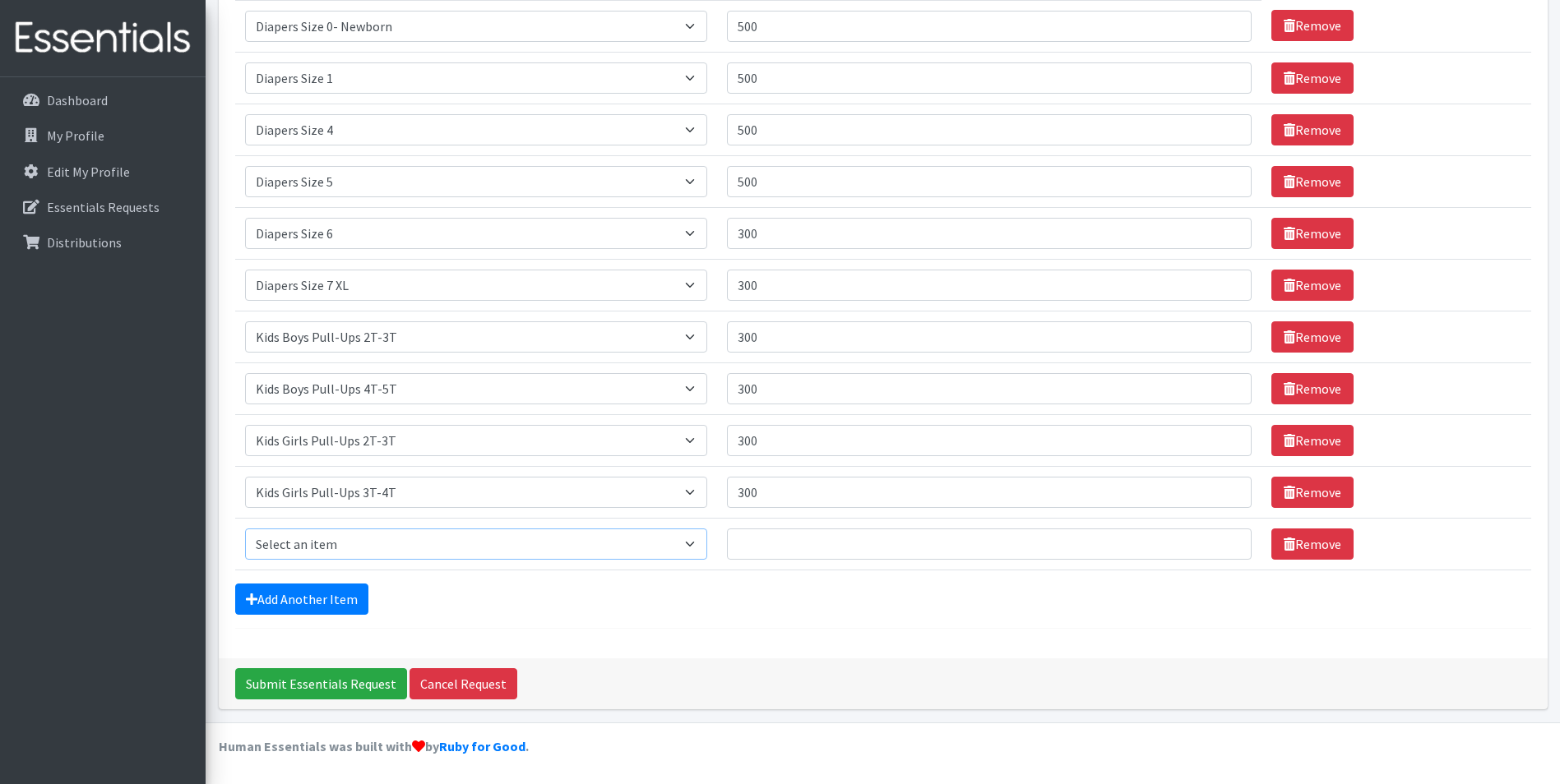
click at [376, 543] on select "Select an item Adult XXX Large Adult Large Adult XX Large Adult Medium Adult Sm…" at bounding box center [475, 543] width 462 height 31
select select "2928"
click at [245, 528] on select "Select an item Adult XXX Large Adult Large Adult XX Large Adult Medium Adult Sm…" at bounding box center [475, 543] width 462 height 31
click at [910, 548] on input "Quantity" at bounding box center [990, 543] width 526 height 31
type input "300"
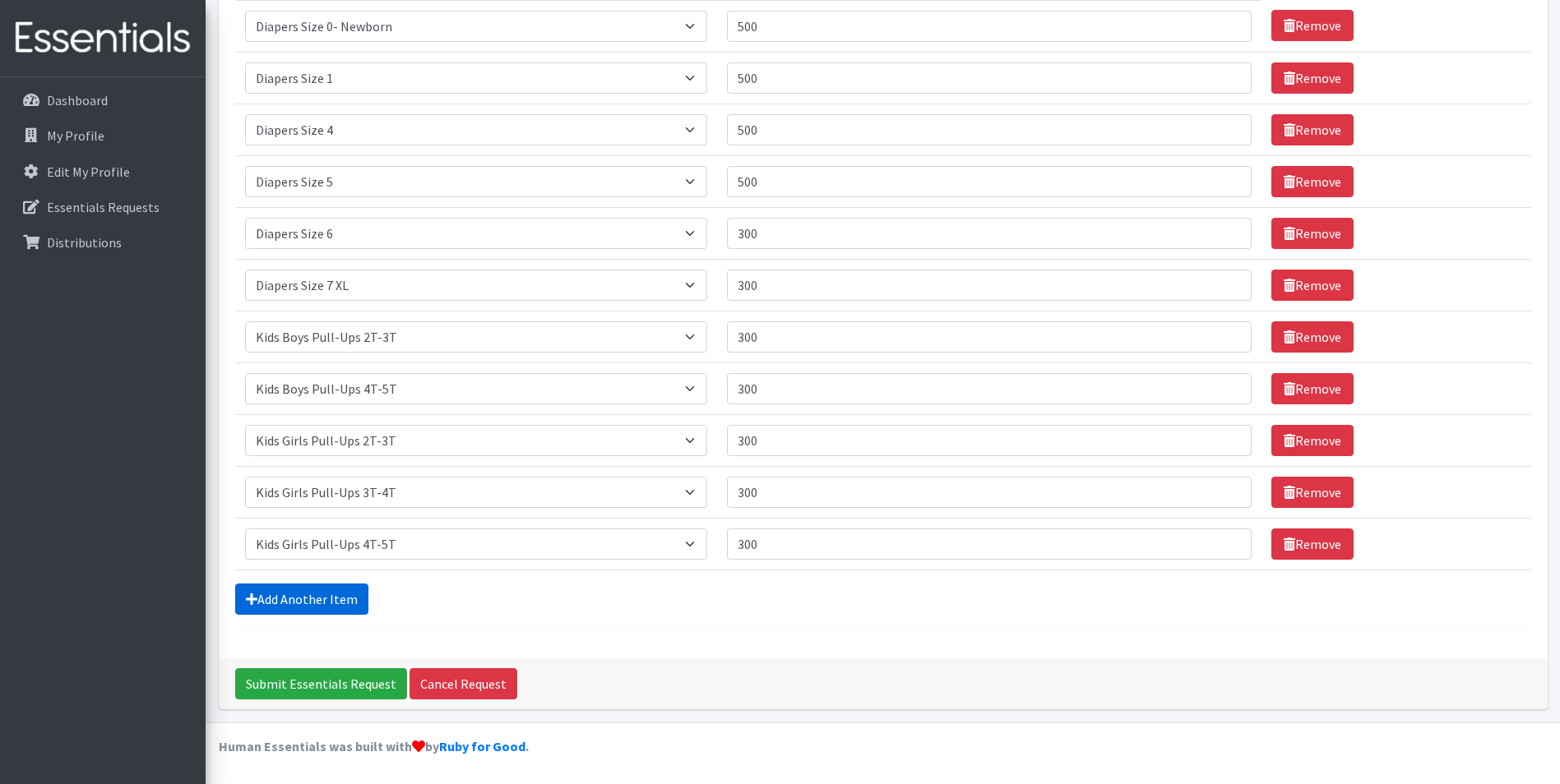
click at [282, 603] on link "Add Another Item" at bounding box center [302, 599] width 133 height 31
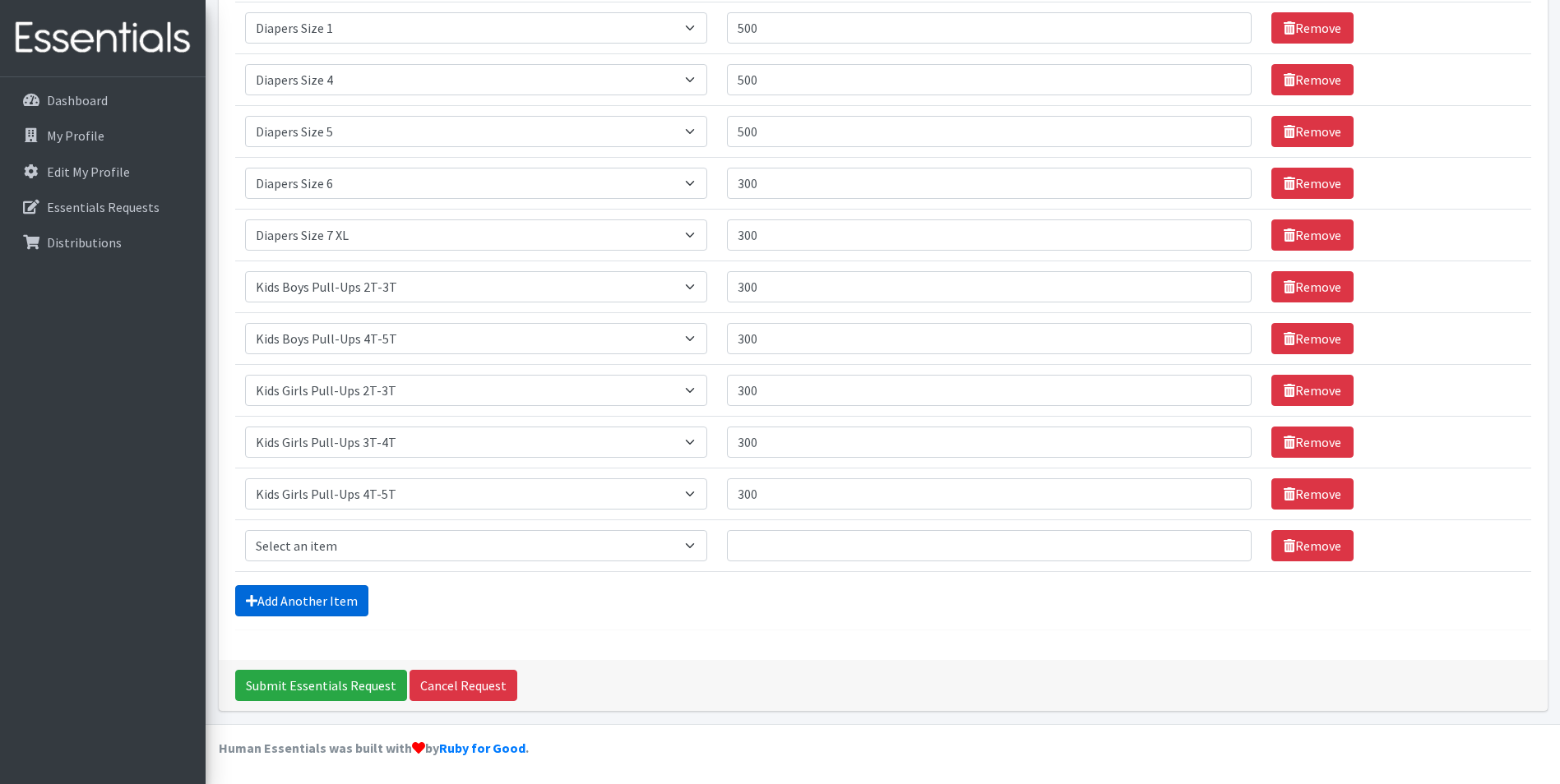
scroll to position [307, 0]
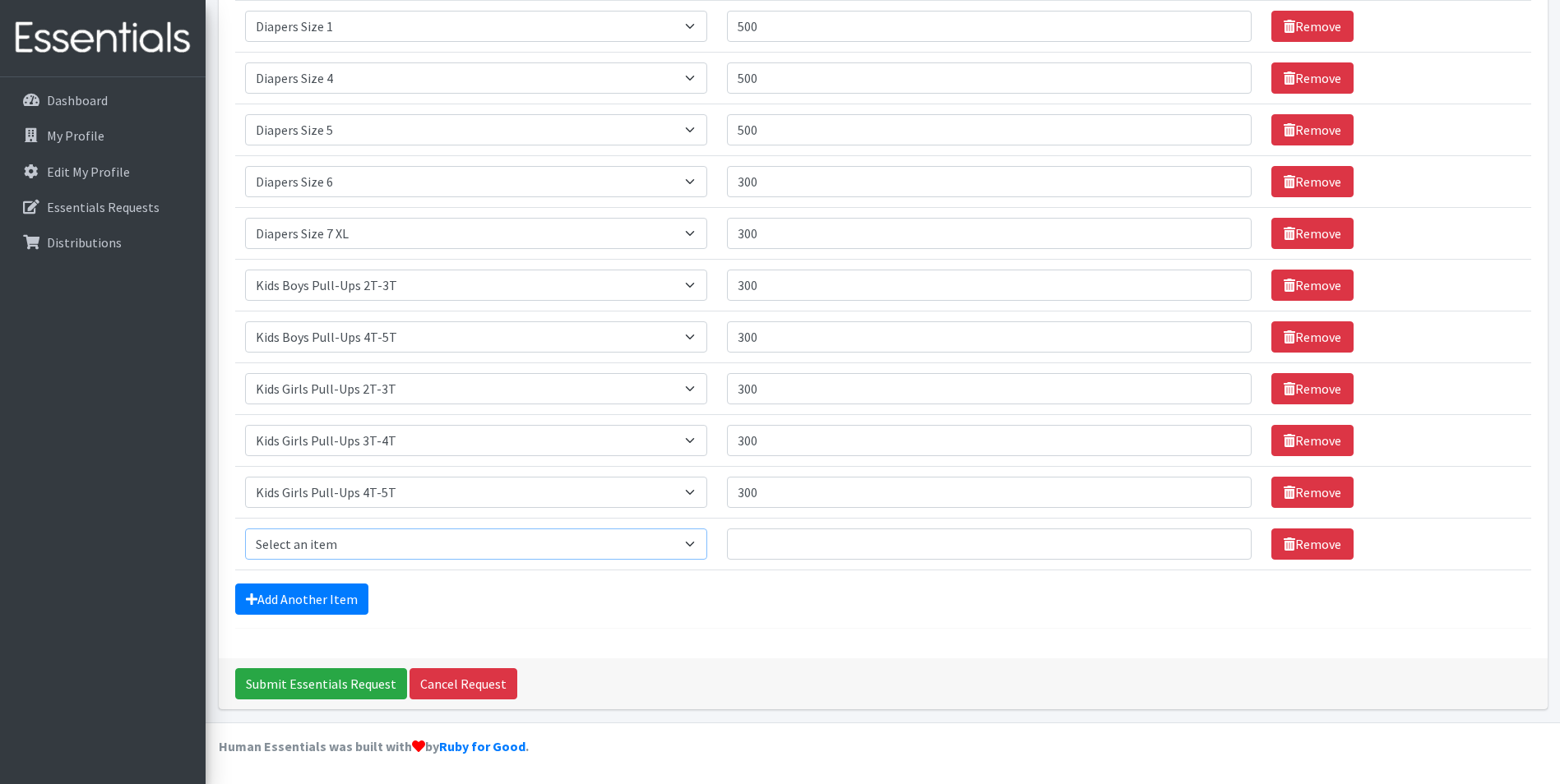
click at [356, 559] on select "Select an item Adult XXX Large Adult Large Adult XX Large Adult Medium Adult Sm…" at bounding box center [475, 543] width 462 height 31
select select "11445"
click at [245, 528] on select "Select an item Adult XXX Large Adult Large Adult XX Large Adult Medium Adult Sm…" at bounding box center [475, 543] width 462 height 31
click at [756, 545] on input "Quantity" at bounding box center [990, 543] width 526 height 31
type input "10"
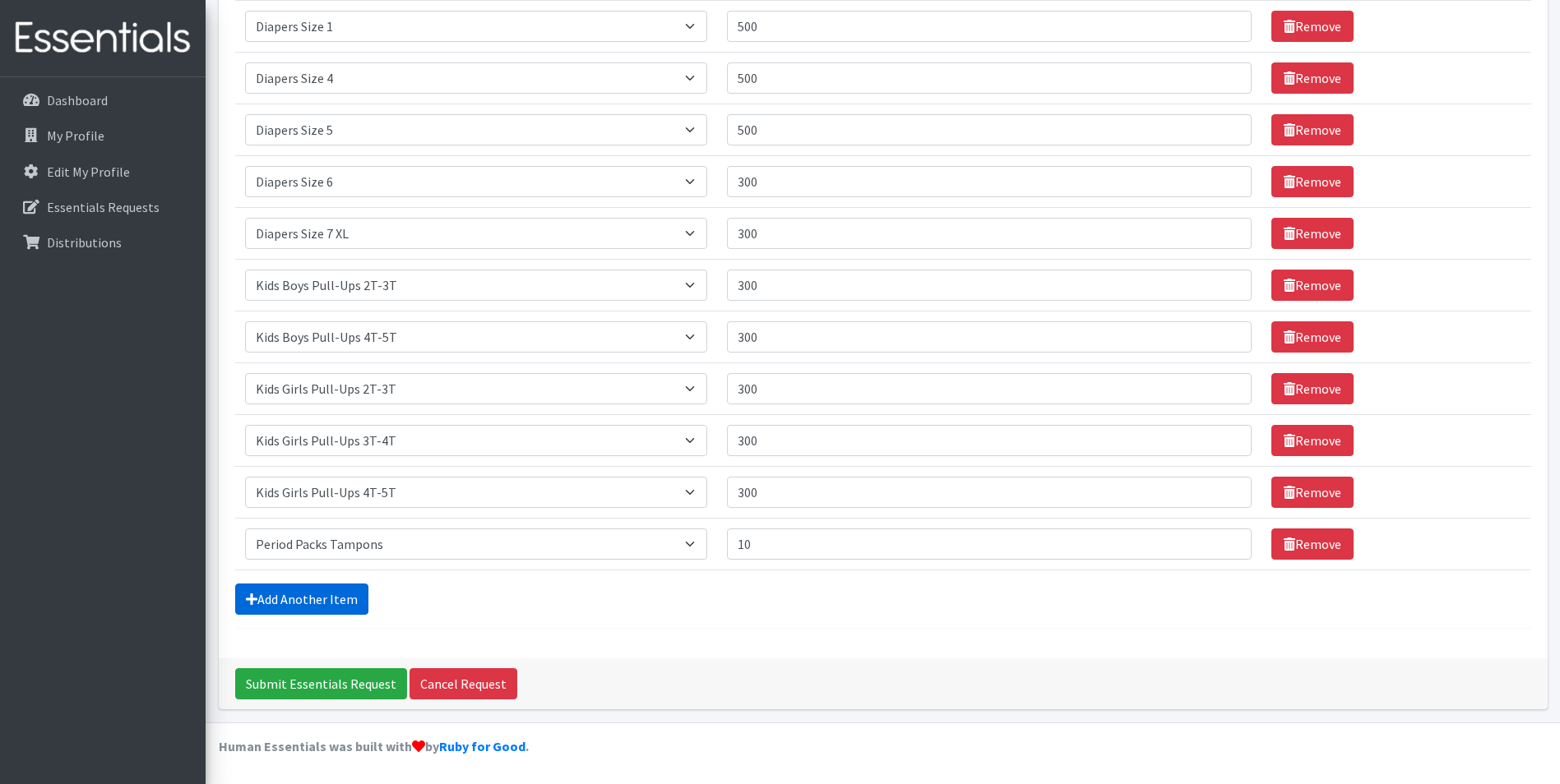
click at [351, 596] on link "Add Another Item" at bounding box center [302, 599] width 133 height 31
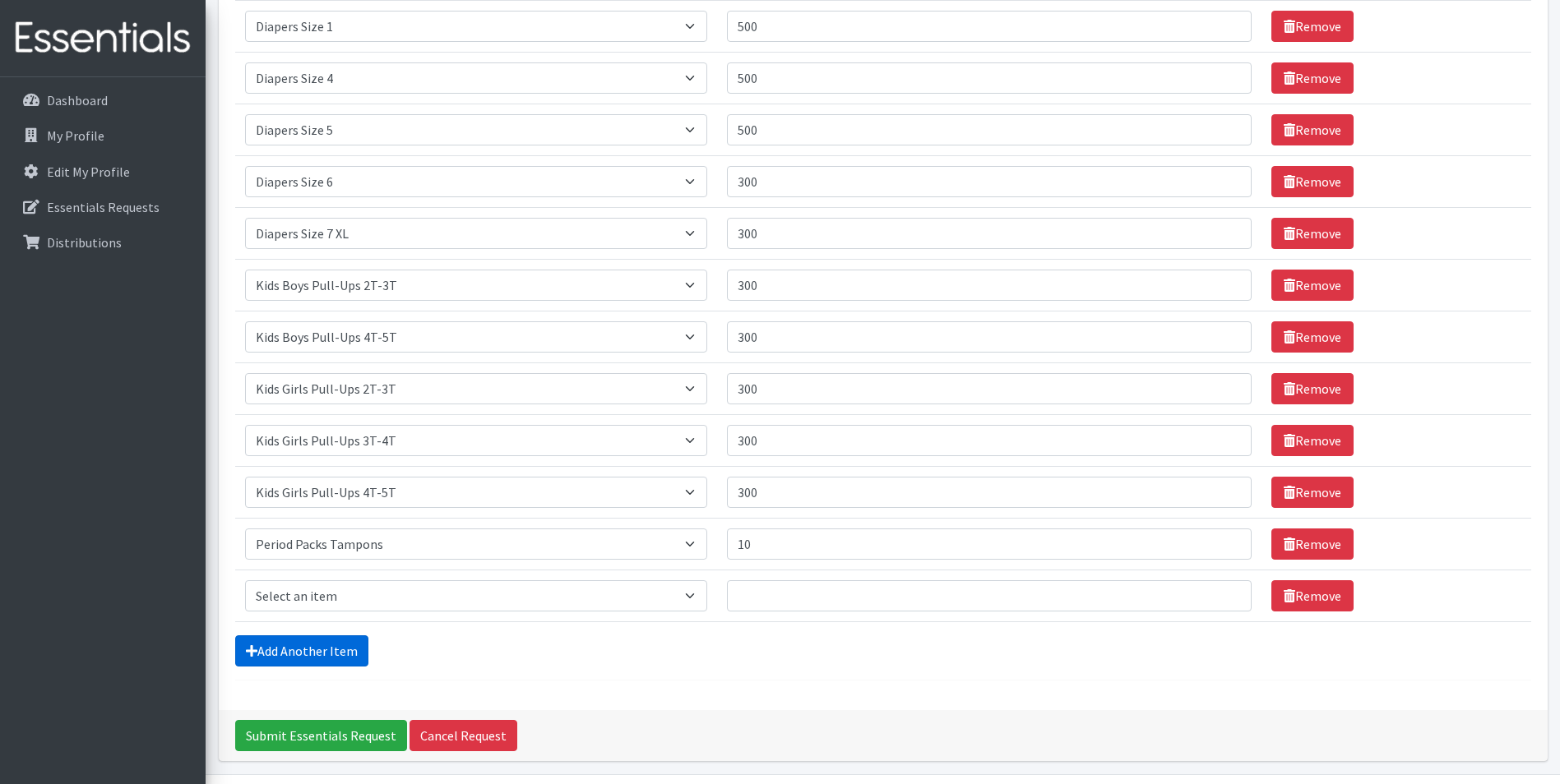
scroll to position [358, 0]
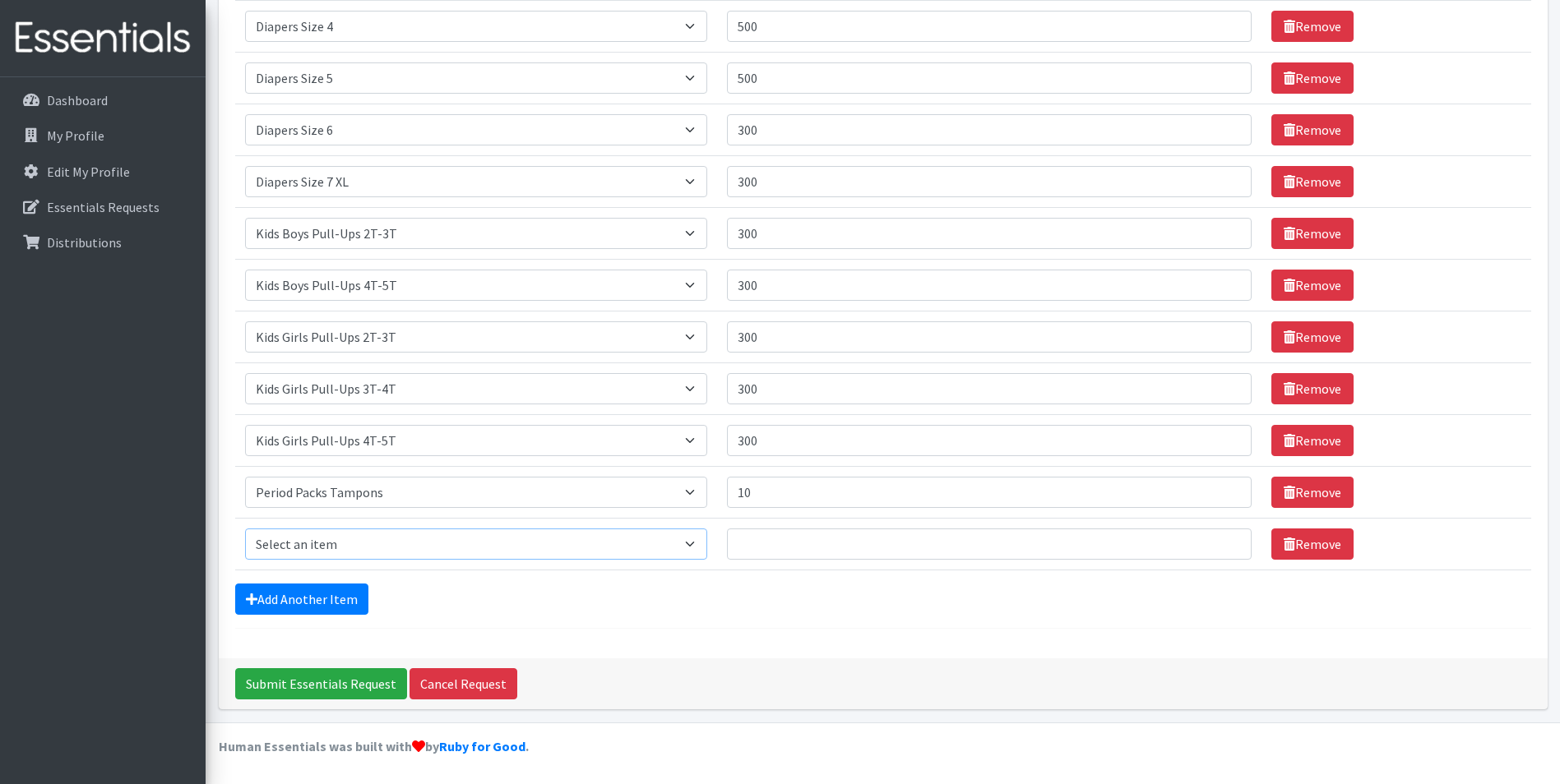
click at [359, 553] on select "Select an item Adult XXX Large Adult Large Adult XX Large Adult Medium Adult Sm…" at bounding box center [475, 543] width 462 height 31
click at [245, 528] on select "Select an item Adult XXX Large Adult Large Adult XX Large Adult Medium Adult Sm…" at bounding box center [475, 543] width 462 height 31
click at [688, 543] on select "Select an item Adult XXX Large Adult Large Adult XX Large Adult Medium Adult Sm…" at bounding box center [475, 543] width 462 height 31
select select "11444"
click at [245, 528] on select "Select an item Adult XXX Large Adult Large Adult XX Large Adult Medium Adult Sm…" at bounding box center [475, 543] width 462 height 31
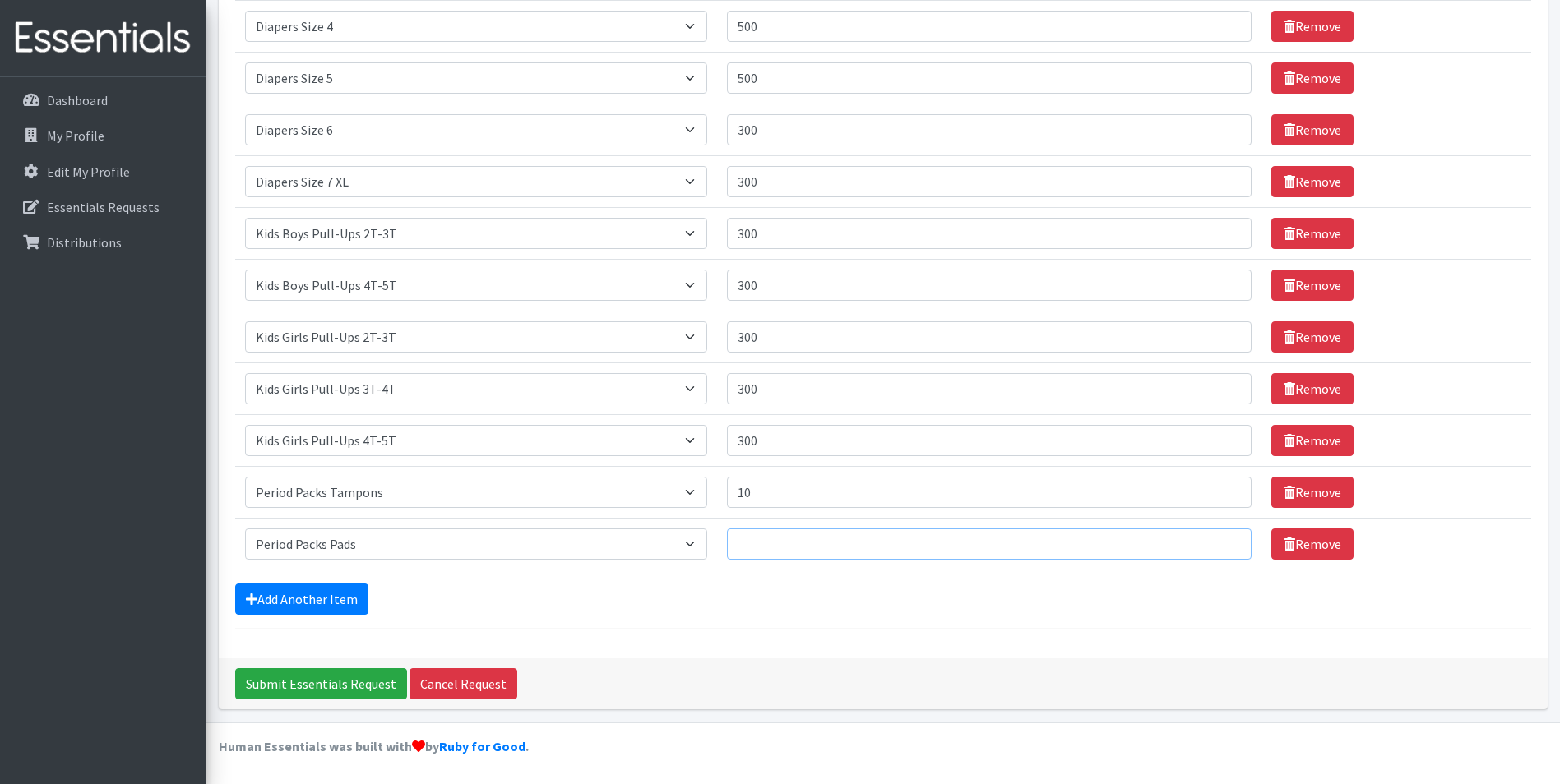
click at [772, 533] on input "Quantity" at bounding box center [990, 543] width 526 height 31
type input "10"
click at [321, 607] on link "Add Another Item" at bounding box center [302, 599] width 133 height 31
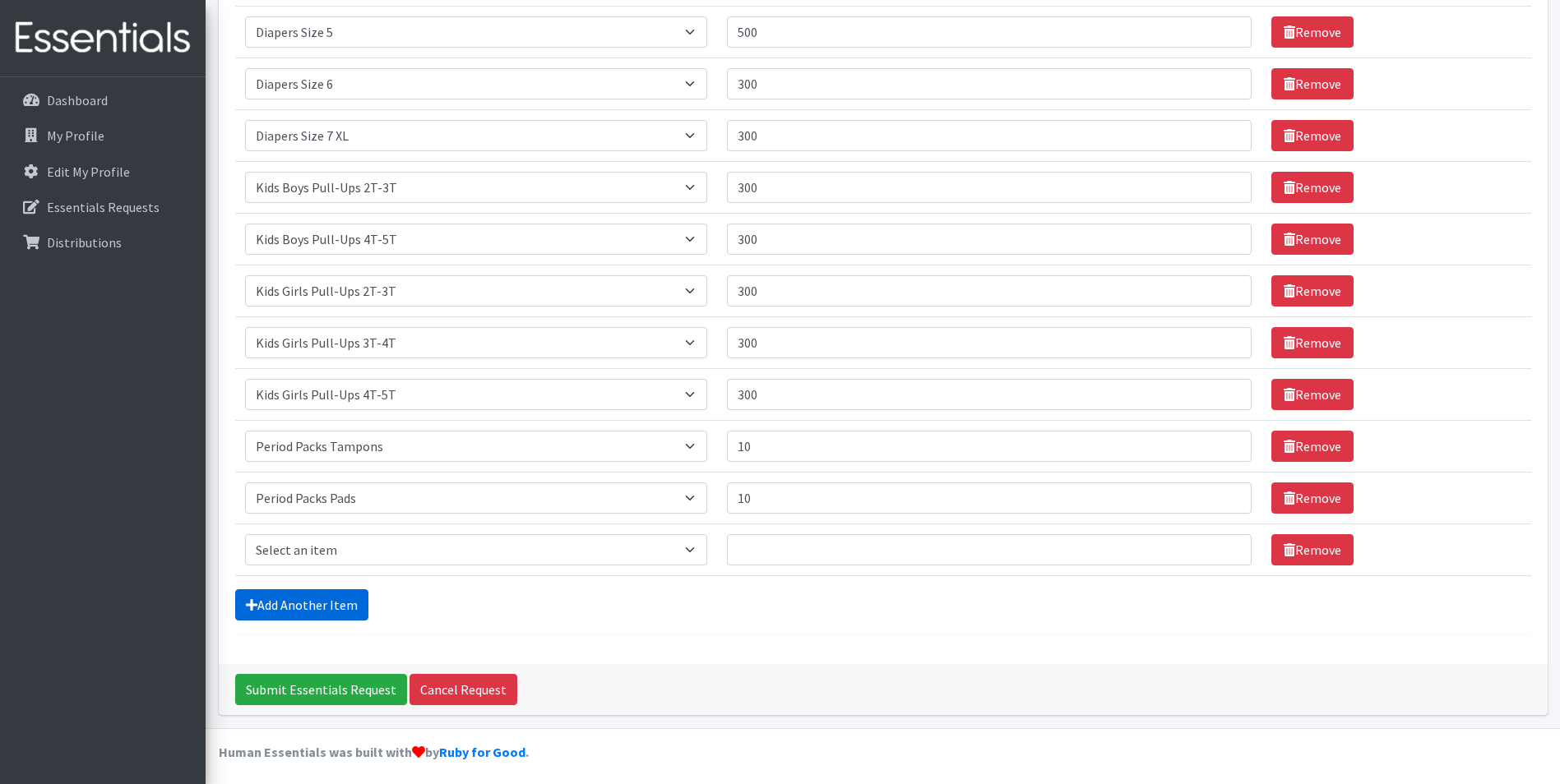
scroll to position [411, 0]
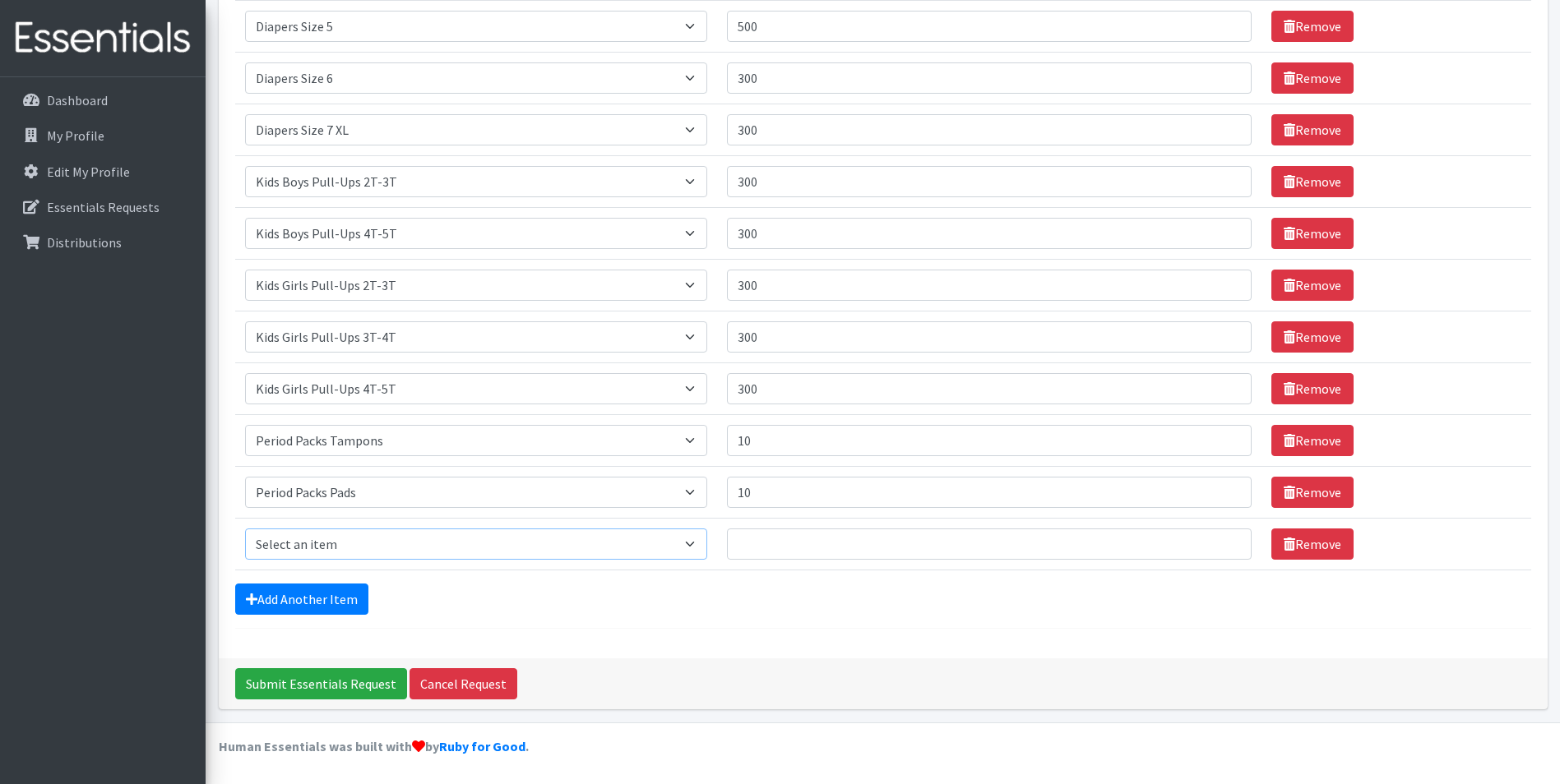
click at [398, 542] on select "Select an item Adult XXX Large Adult Large Adult XX Large Adult Medium Adult Sm…" at bounding box center [475, 543] width 462 height 31
select select "4828"
click at [245, 528] on select "Select an item Adult XXX Large Adult Large Adult XX Large Adult Medium Adult Sm…" at bounding box center [475, 543] width 462 height 31
click at [774, 541] on input "Quantity" at bounding box center [990, 543] width 526 height 31
type input "36"
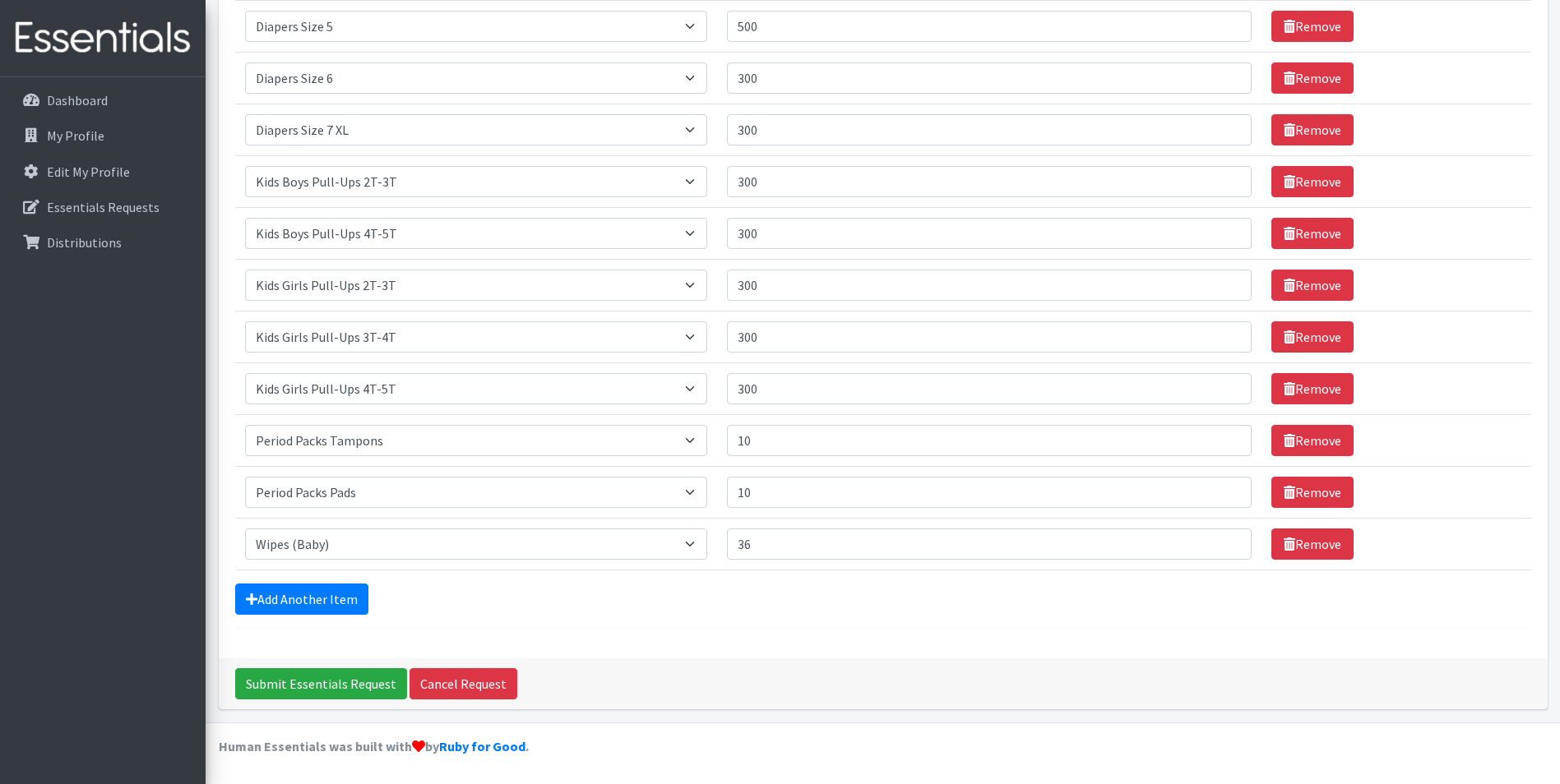
click at [741, 623] on form "Comments: Item Requested Quantity Item Requested Select an item Adult XXX Large…" at bounding box center [883, 171] width 1296 height 916
click at [371, 683] on input "Submit Essentials Request" at bounding box center [321, 684] width 172 height 31
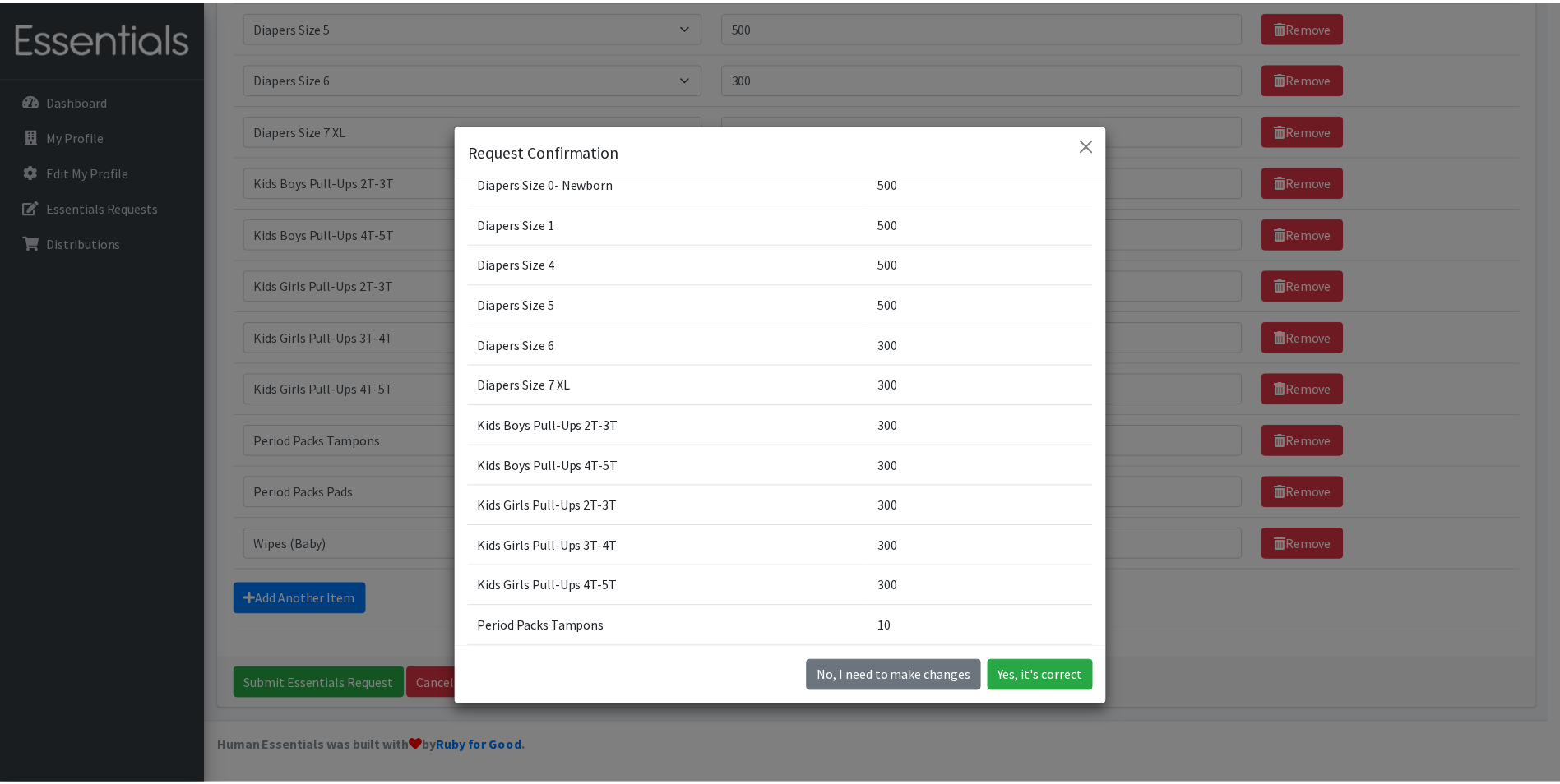
scroll to position [0, 0]
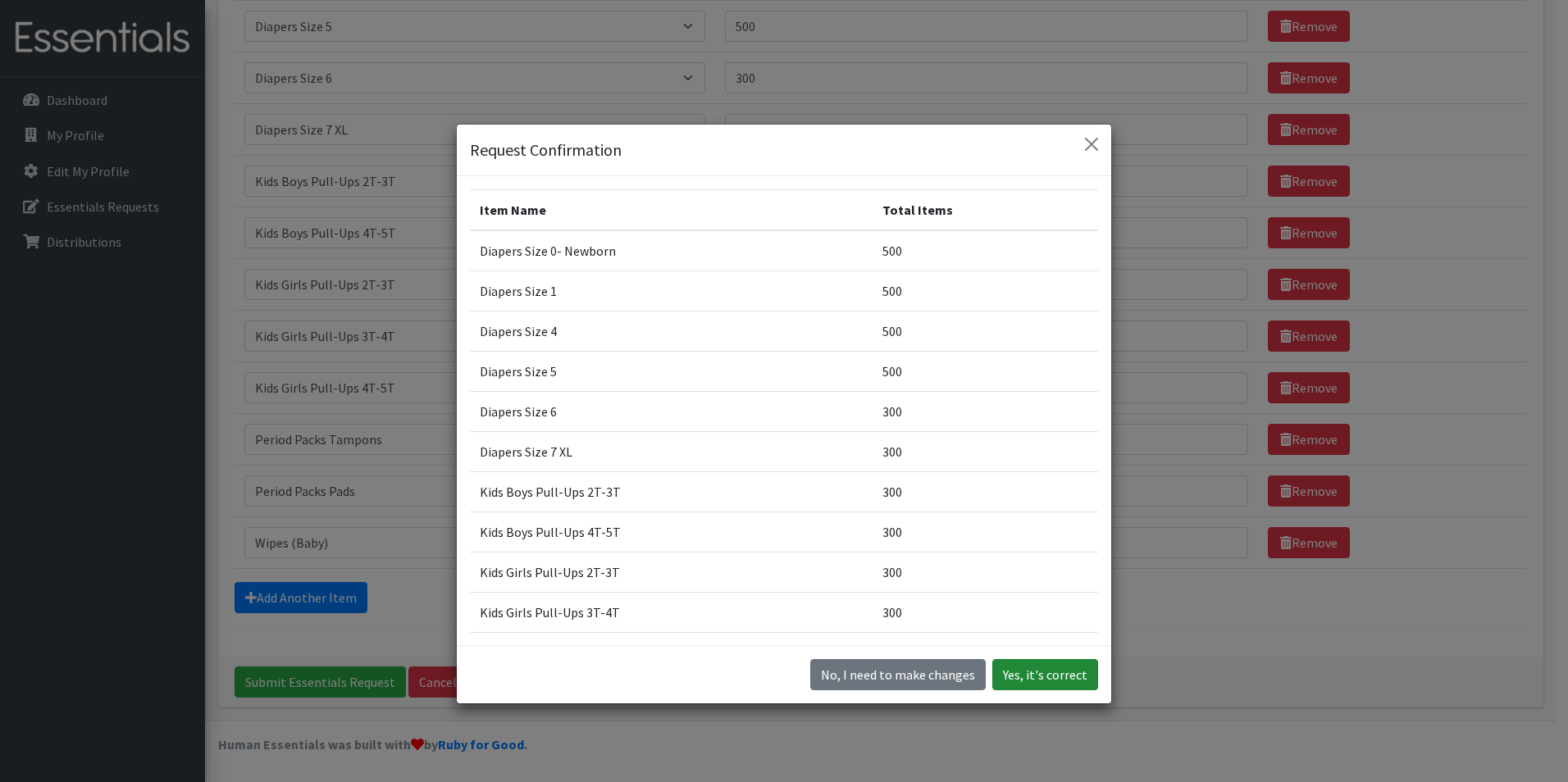
click at [1066, 673] on button "Yes, it's correct" at bounding box center [1045, 675] width 106 height 31
